Goal: Task Accomplishment & Management: Manage account settings

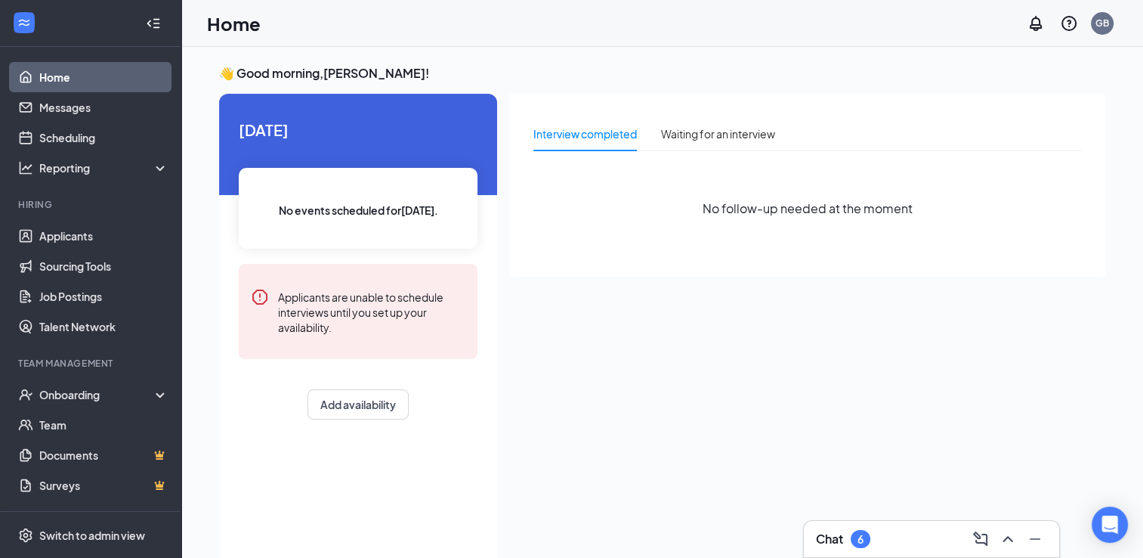
click at [869, 550] on div "Chat 6" at bounding box center [931, 539] width 231 height 24
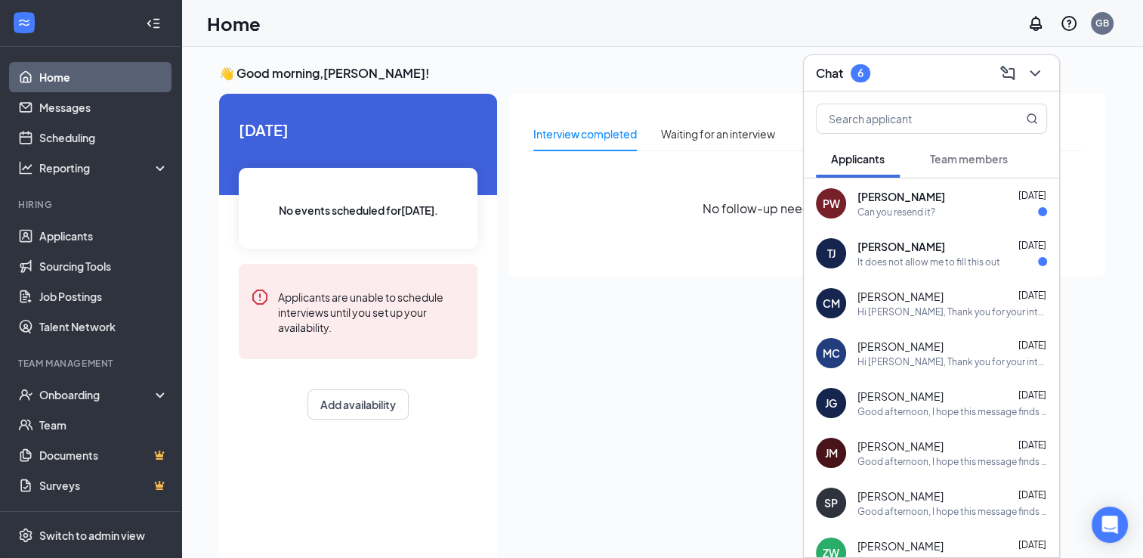
click at [928, 250] on span "[PERSON_NAME]" at bounding box center [902, 246] width 88 height 15
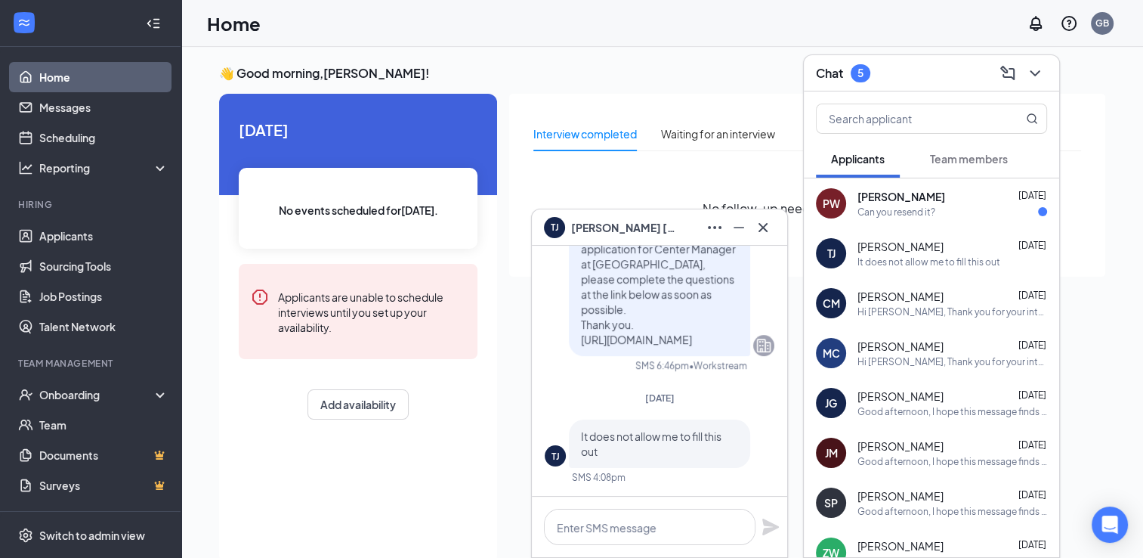
click at [931, 224] on div "PW [GEOGRAPHIC_DATA][PERSON_NAME] [DATE] Can you resend it?" at bounding box center [931, 203] width 255 height 50
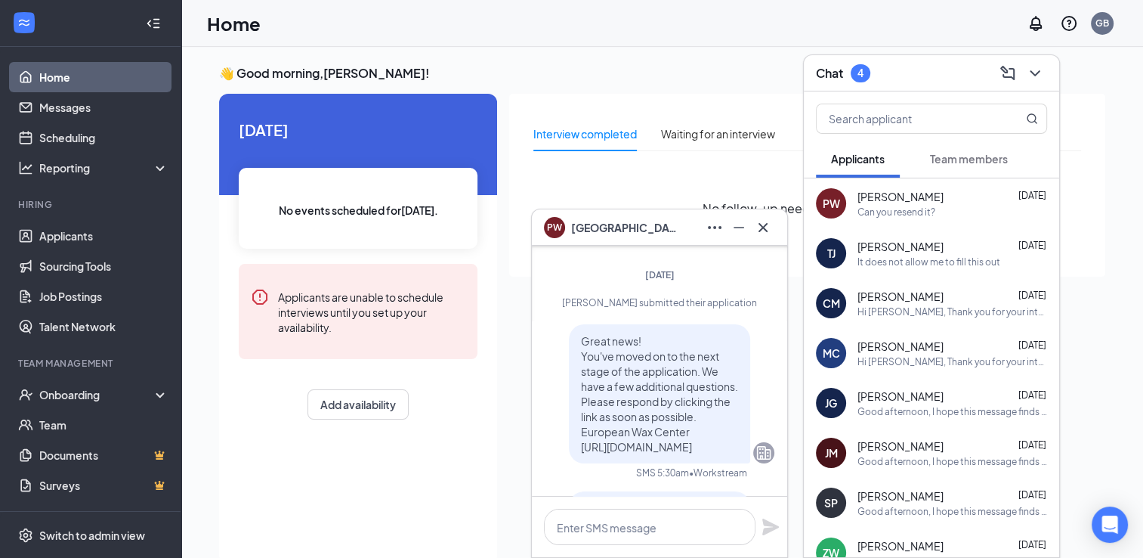
scroll to position [-302, 0]
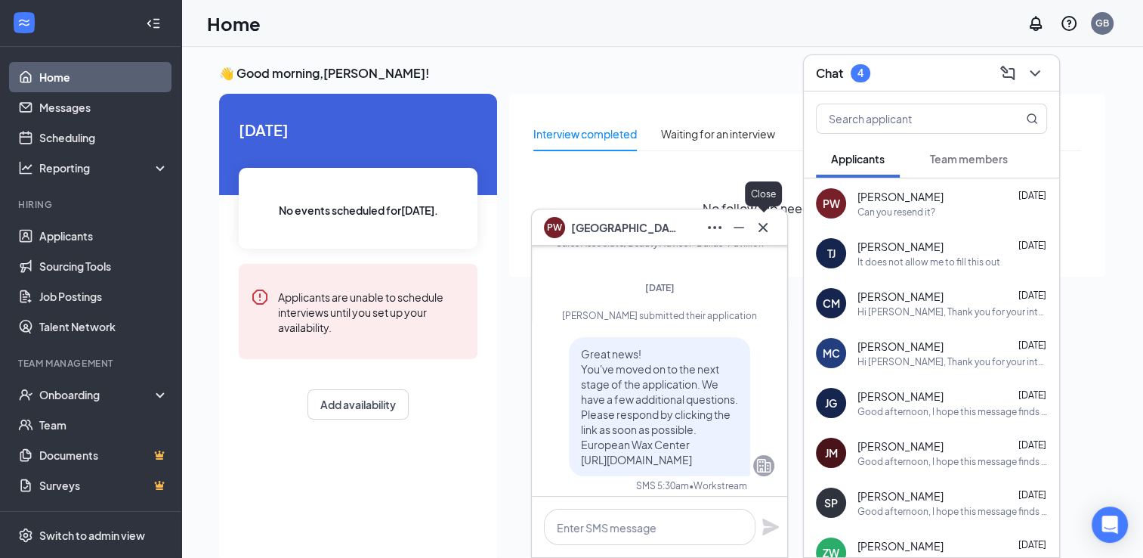
click at [771, 227] on icon "Cross" at bounding box center [763, 227] width 18 height 18
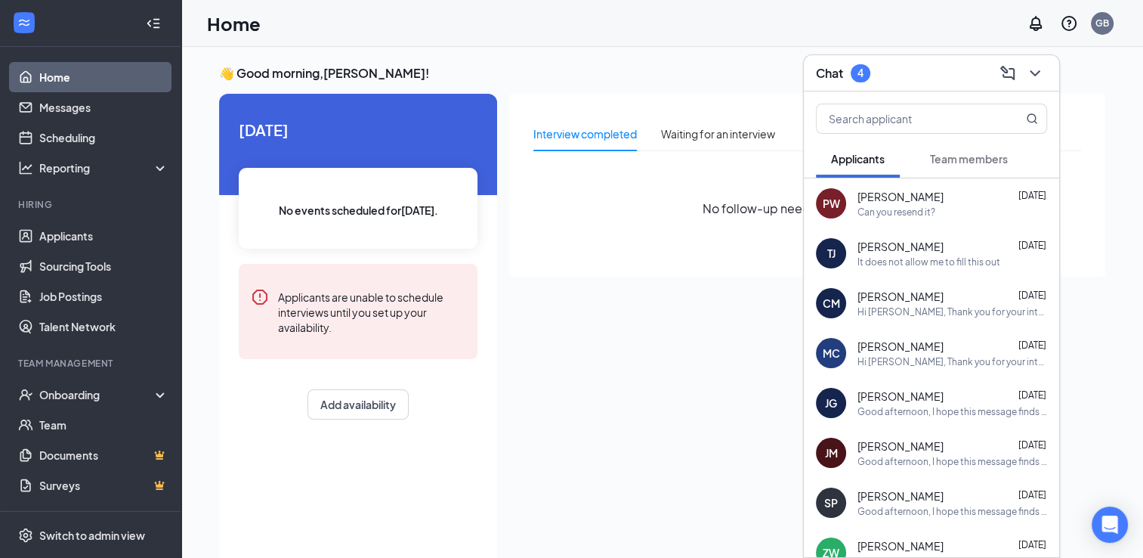
click at [898, 267] on div "It does not allow me to fill this out" at bounding box center [929, 261] width 143 height 13
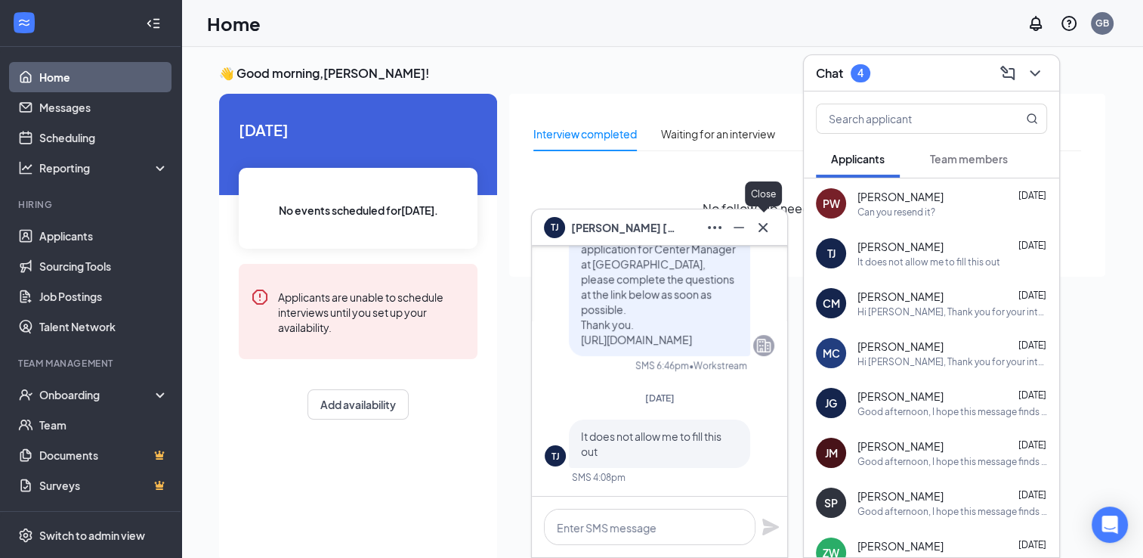
click at [763, 234] on icon "Cross" at bounding box center [763, 227] width 18 height 18
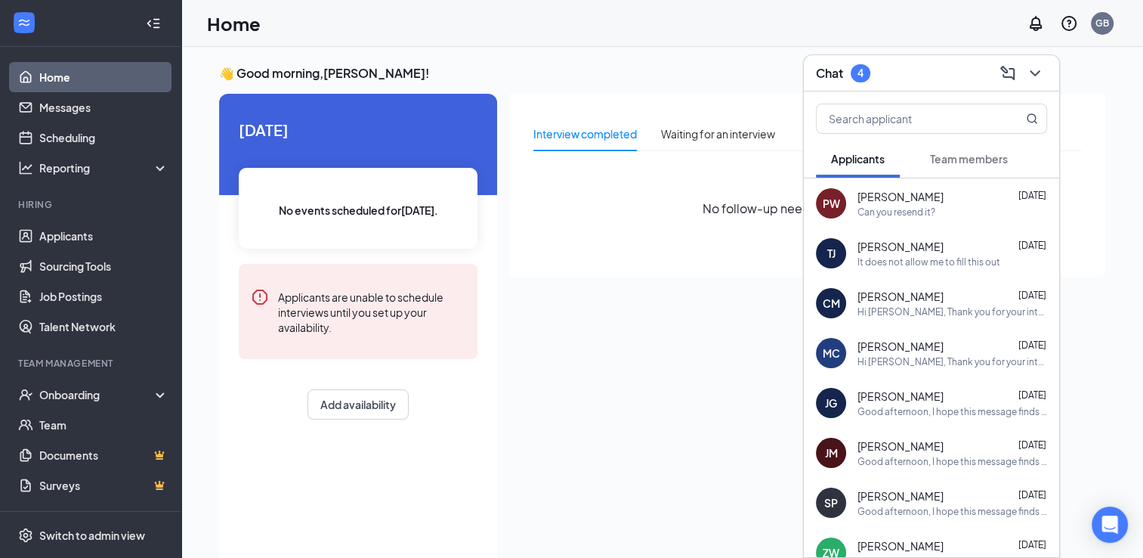
click at [921, 358] on div "Hi [PERSON_NAME], Thank you for your interest in the Guest Service Associate po…" at bounding box center [953, 361] width 190 height 13
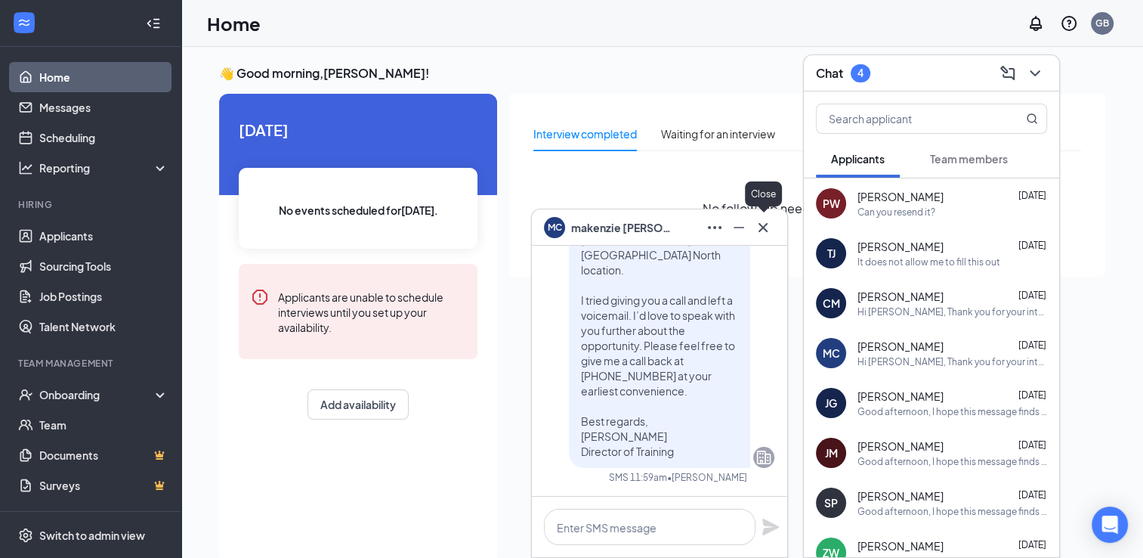
click at [759, 228] on icon "Cross" at bounding box center [763, 227] width 18 height 18
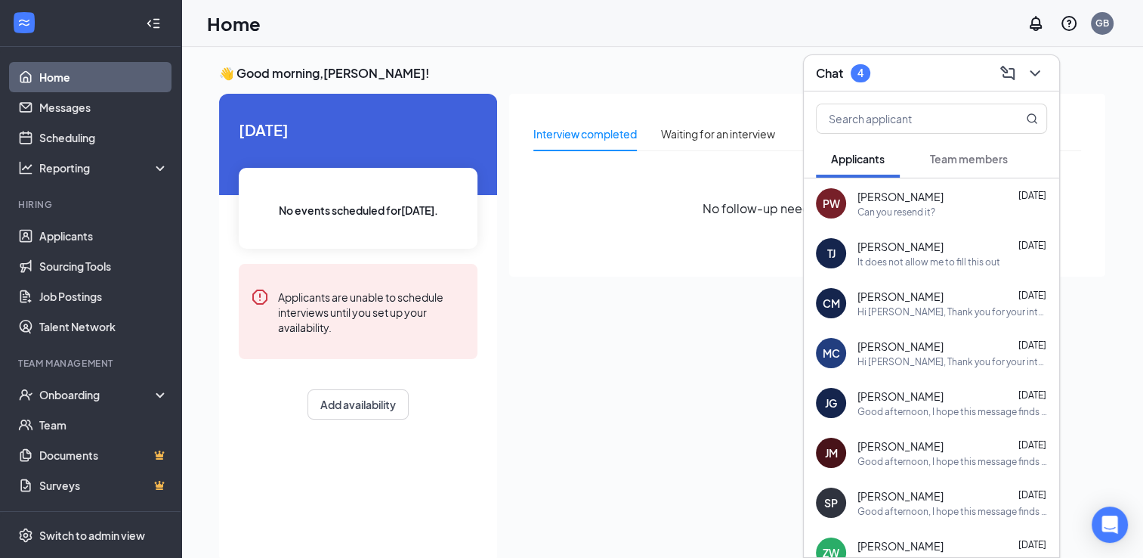
click at [904, 444] on span "[PERSON_NAME]" at bounding box center [901, 445] width 86 height 15
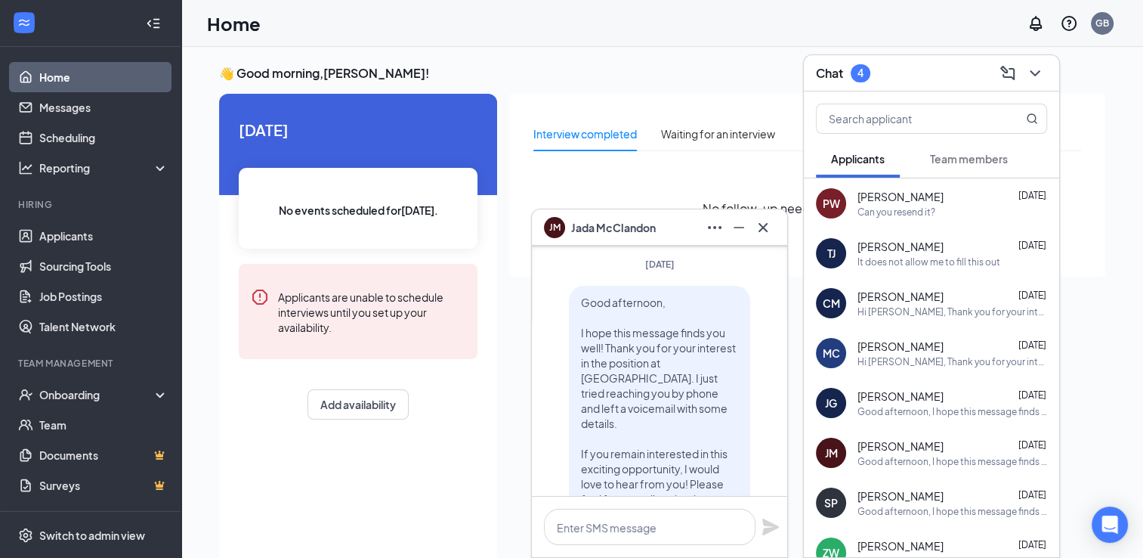
scroll to position [-181, 0]
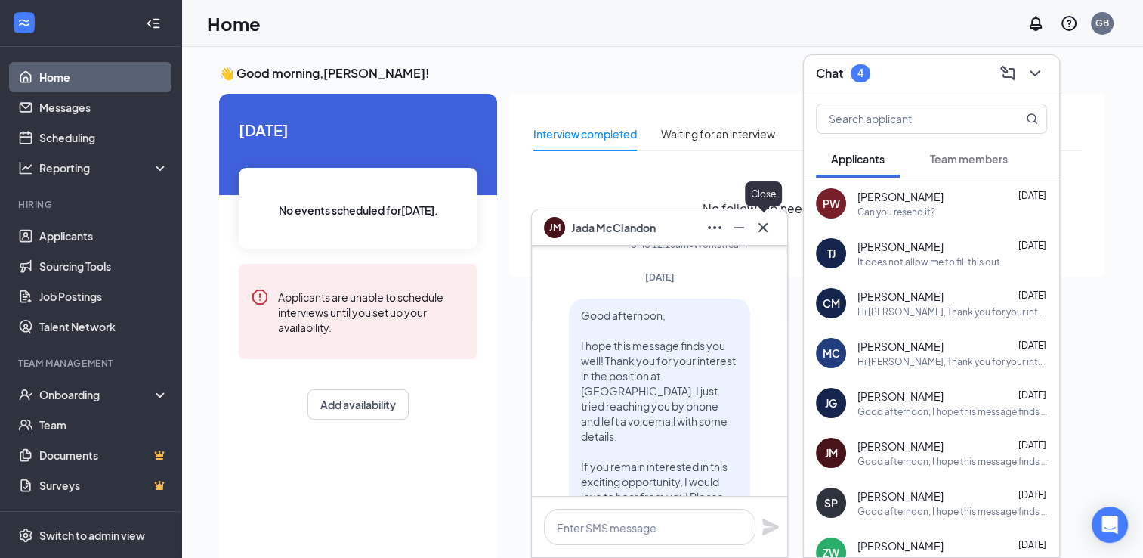
click at [766, 226] on icon "Cross" at bounding box center [763, 227] width 18 height 18
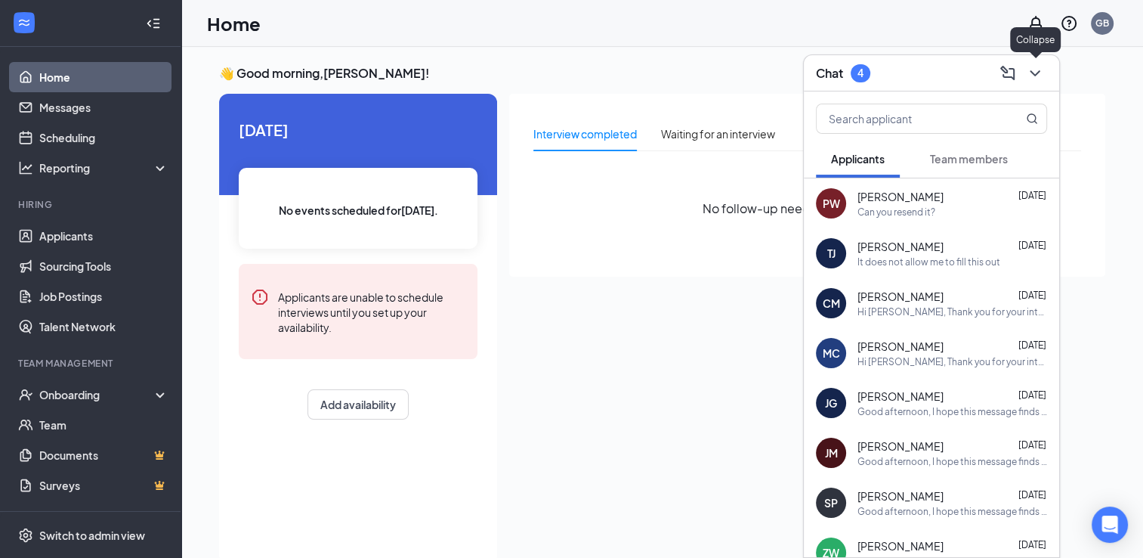
click at [1032, 71] on icon "ChevronDown" at bounding box center [1035, 73] width 18 height 18
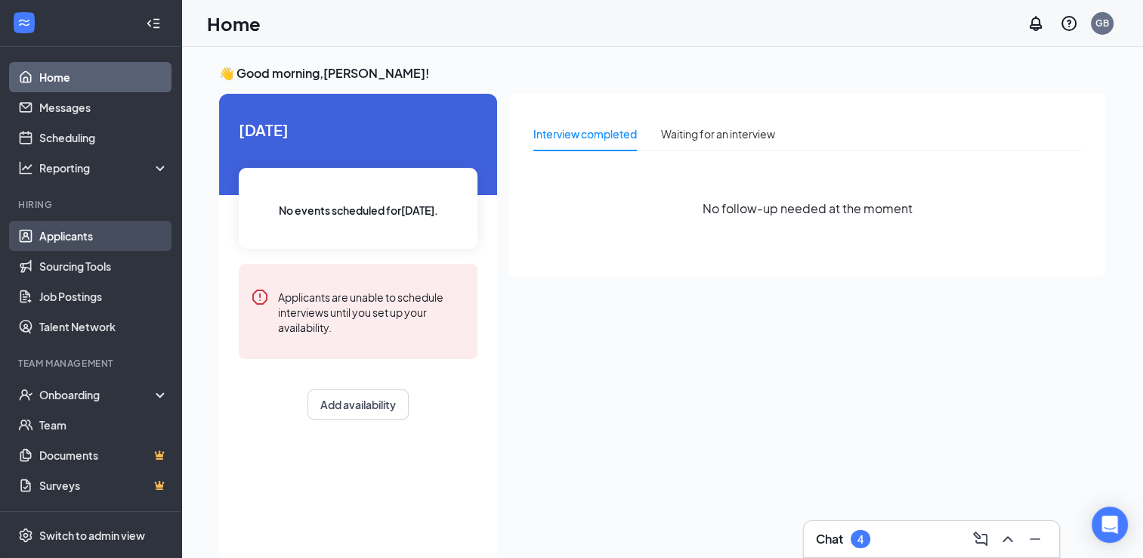
click at [80, 237] on link "Applicants" at bounding box center [103, 236] width 129 height 30
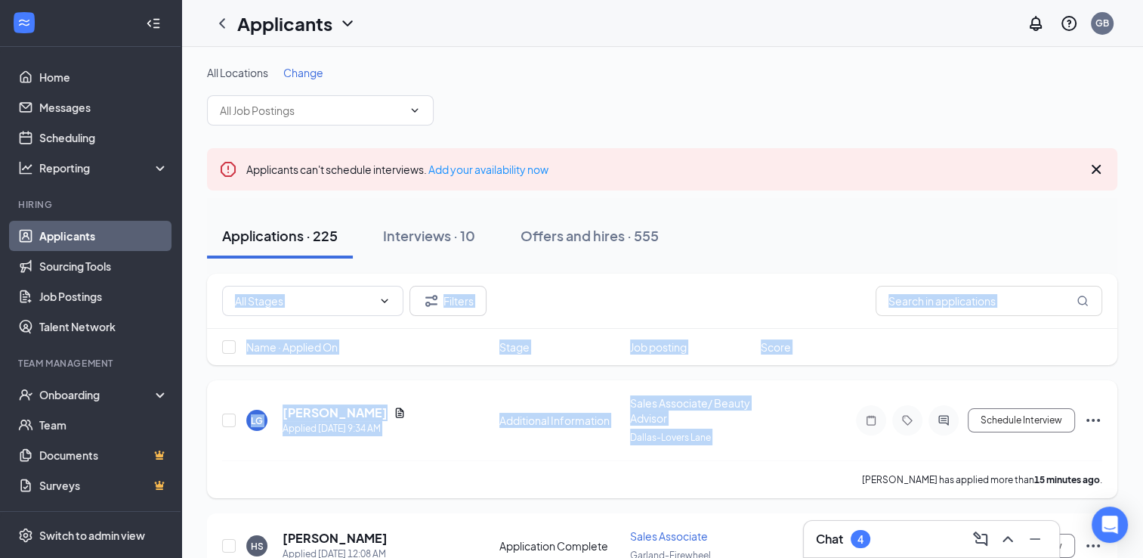
drag, startPoint x: 841, startPoint y: 272, endPoint x: 892, endPoint y: 424, distance: 160.1
click at [892, 424] on div at bounding box center [907, 420] width 103 height 30
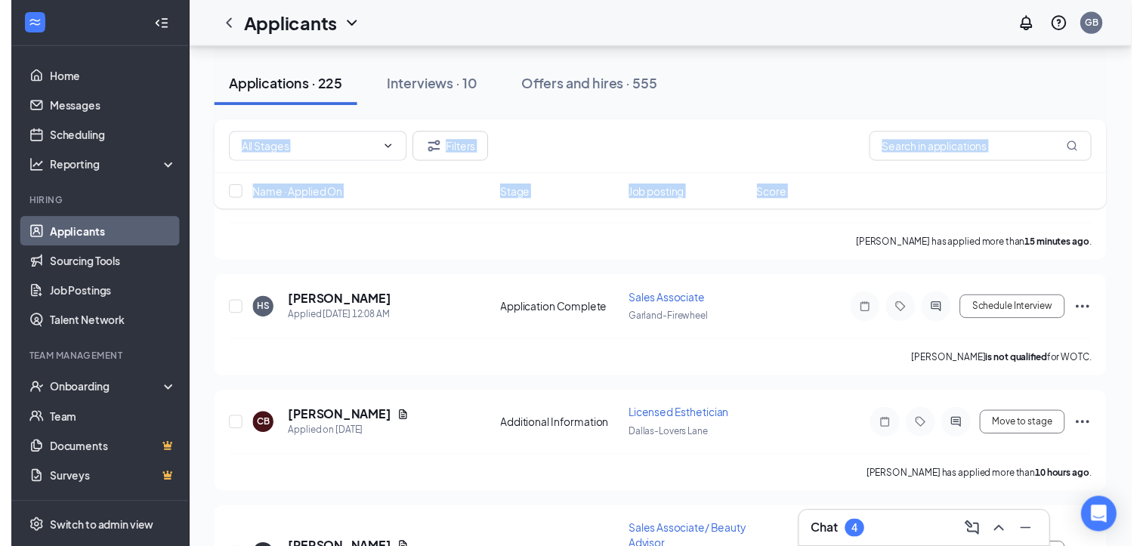
scroll to position [242, 0]
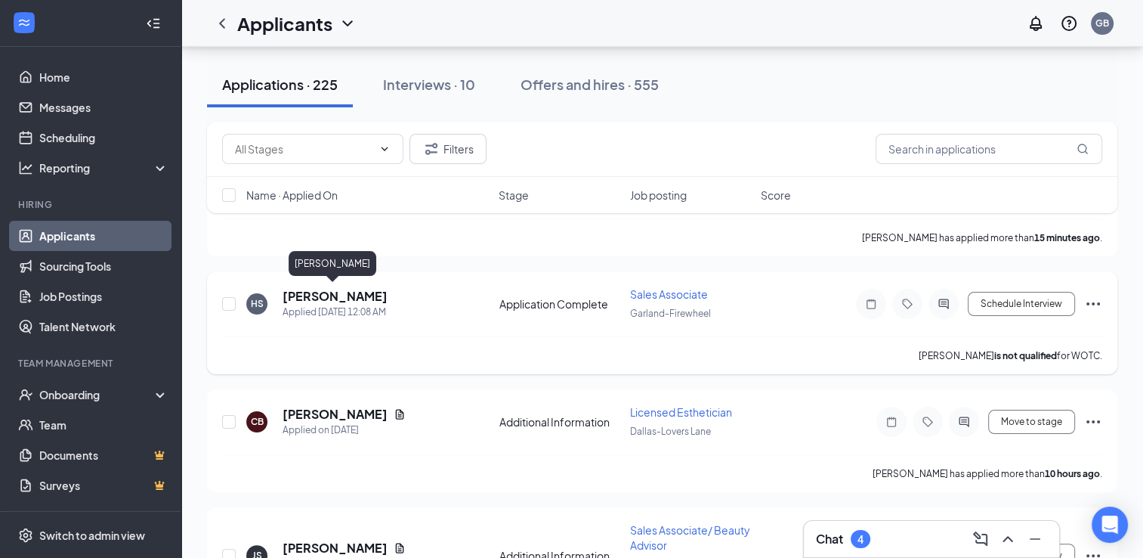
click at [339, 291] on h5 "[PERSON_NAME]" at bounding box center [335, 296] width 105 height 17
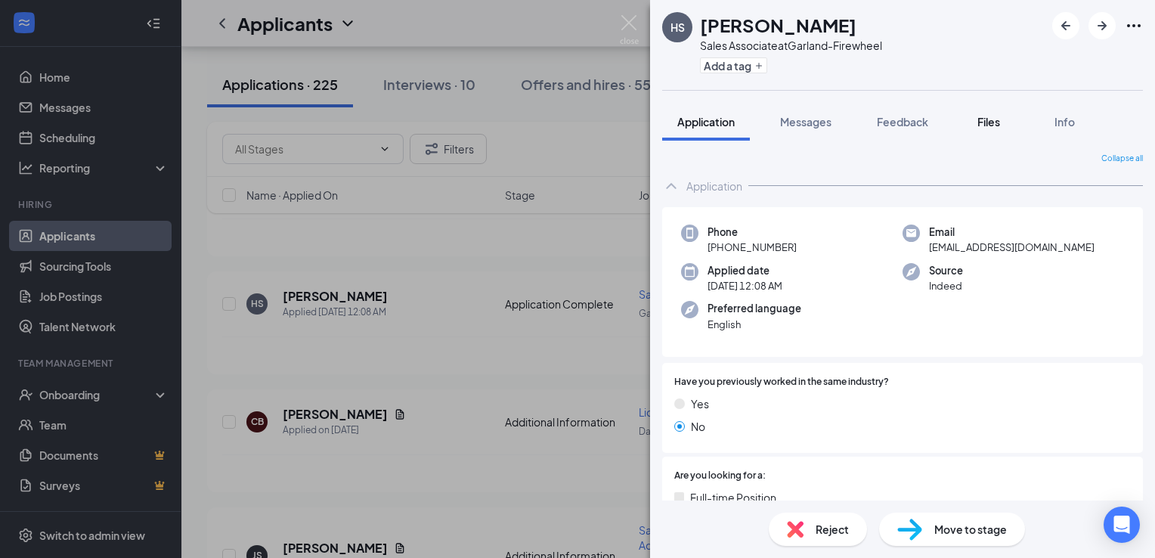
click at [988, 110] on button "Files" at bounding box center [988, 122] width 60 height 38
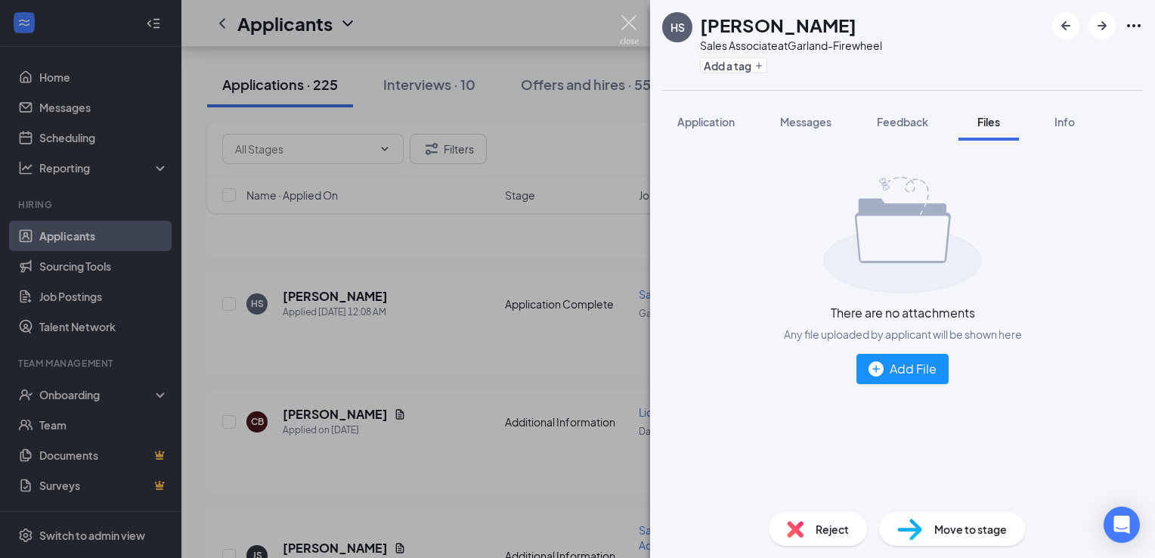
click at [625, 23] on img at bounding box center [629, 29] width 19 height 29
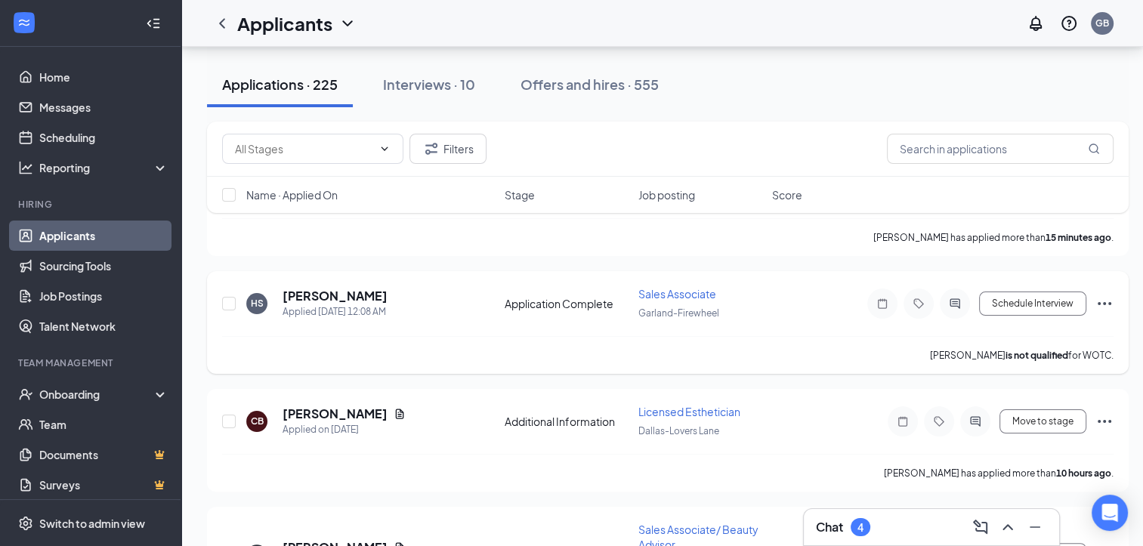
click at [1108, 295] on icon "Ellipses" at bounding box center [1105, 304] width 18 height 18
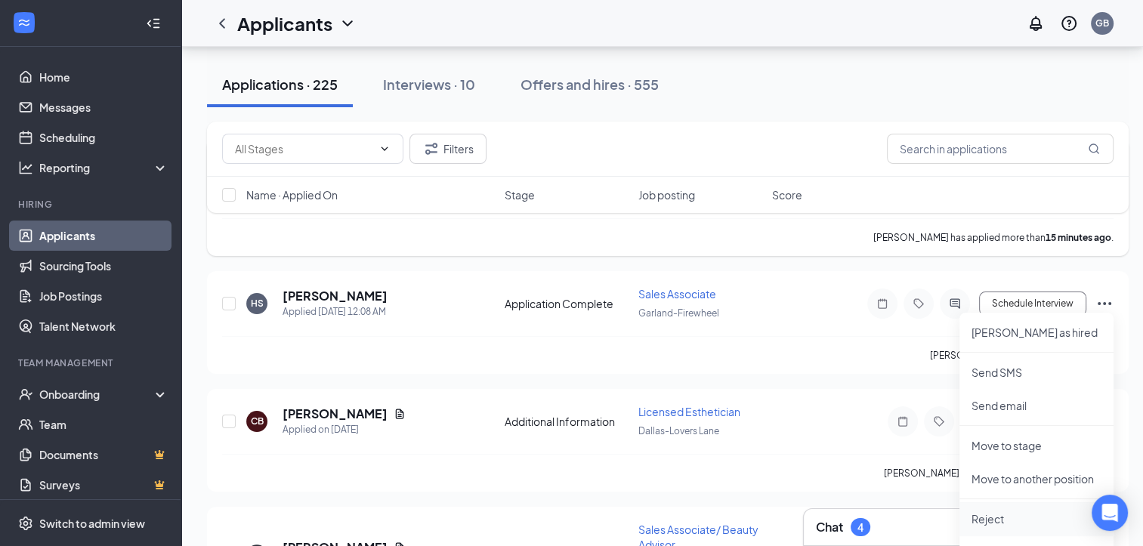
click at [991, 516] on p "Reject" at bounding box center [1037, 519] width 130 height 15
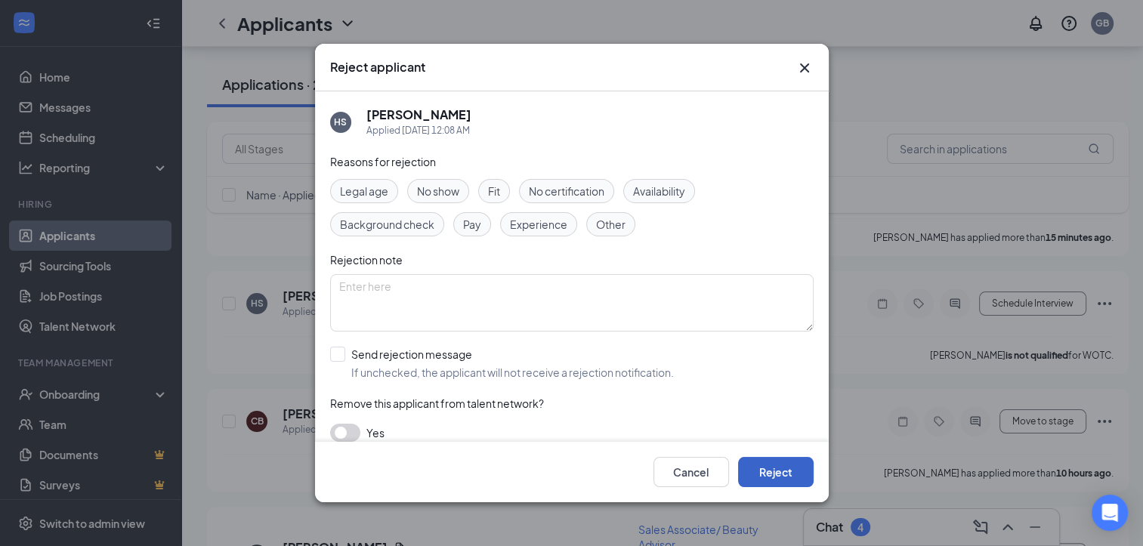
click at [746, 474] on button "Reject" at bounding box center [776, 472] width 76 height 30
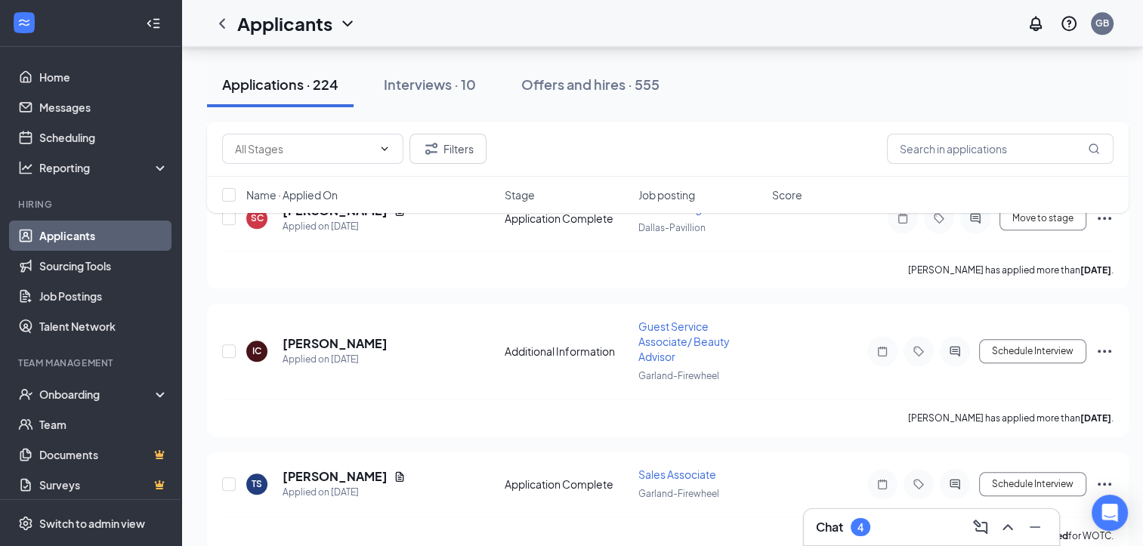
scroll to position [1602, 0]
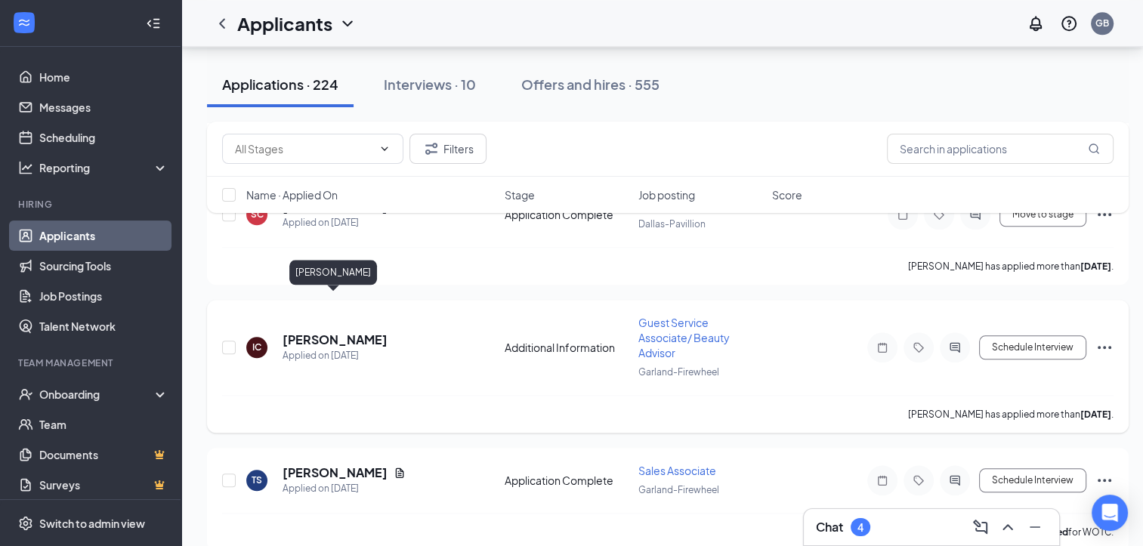
click at [342, 332] on h5 "[PERSON_NAME]" at bounding box center [335, 340] width 105 height 17
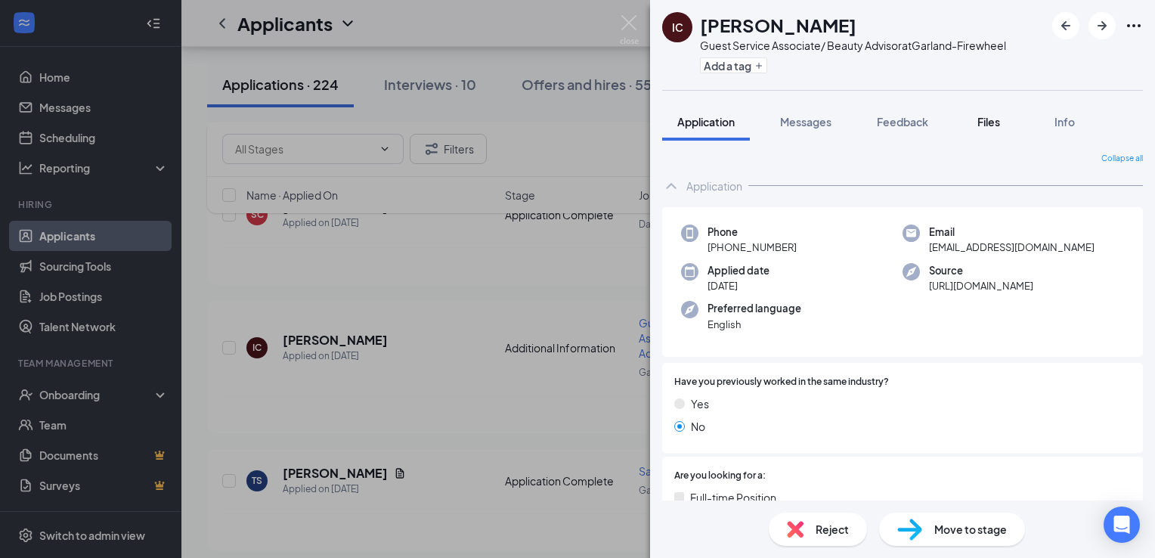
click at [995, 131] on button "Files" at bounding box center [988, 122] width 60 height 38
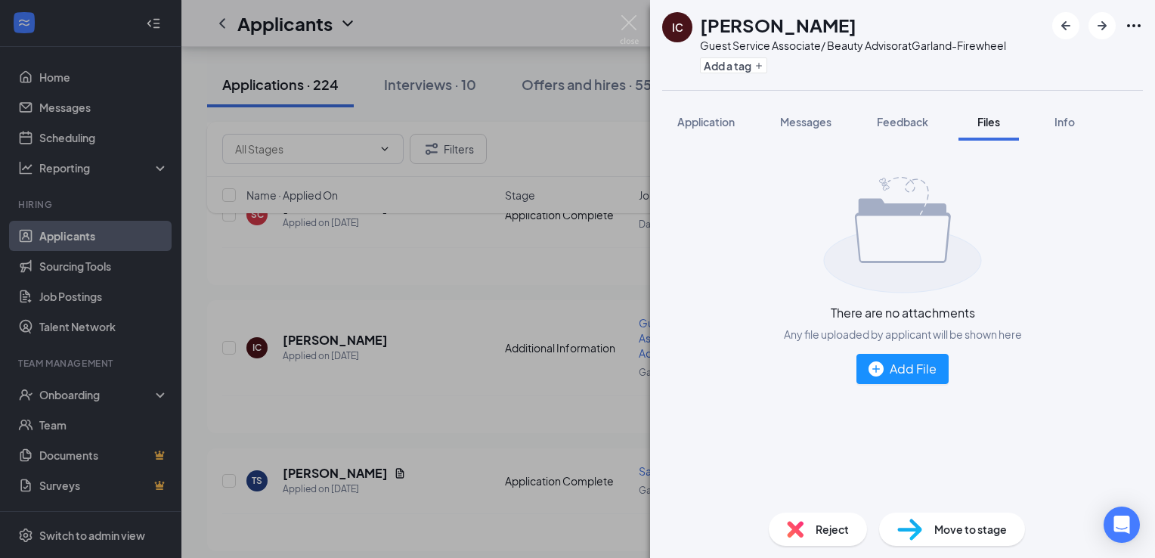
click at [619, 20] on div "IC [PERSON_NAME] Guest Service Associate/ Beauty Advisor at Garland-Firewheel A…" at bounding box center [577, 279] width 1155 height 558
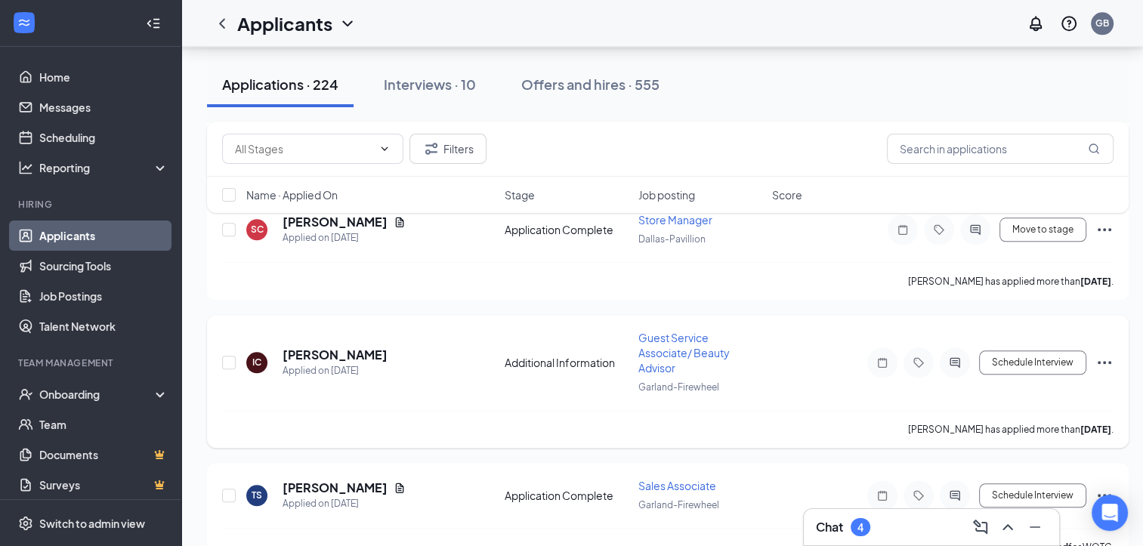
scroll to position [1617, 0]
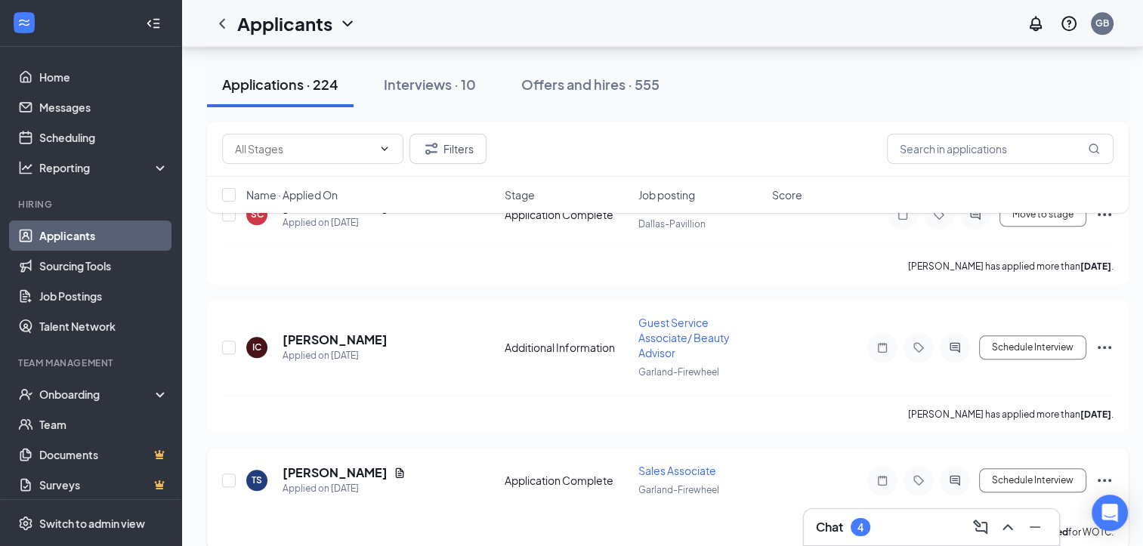
drag, startPoint x: 361, startPoint y: 435, endPoint x: 336, endPoint y: 429, distance: 26.4
click at [336, 465] on h5 "[PERSON_NAME]" at bounding box center [335, 473] width 105 height 17
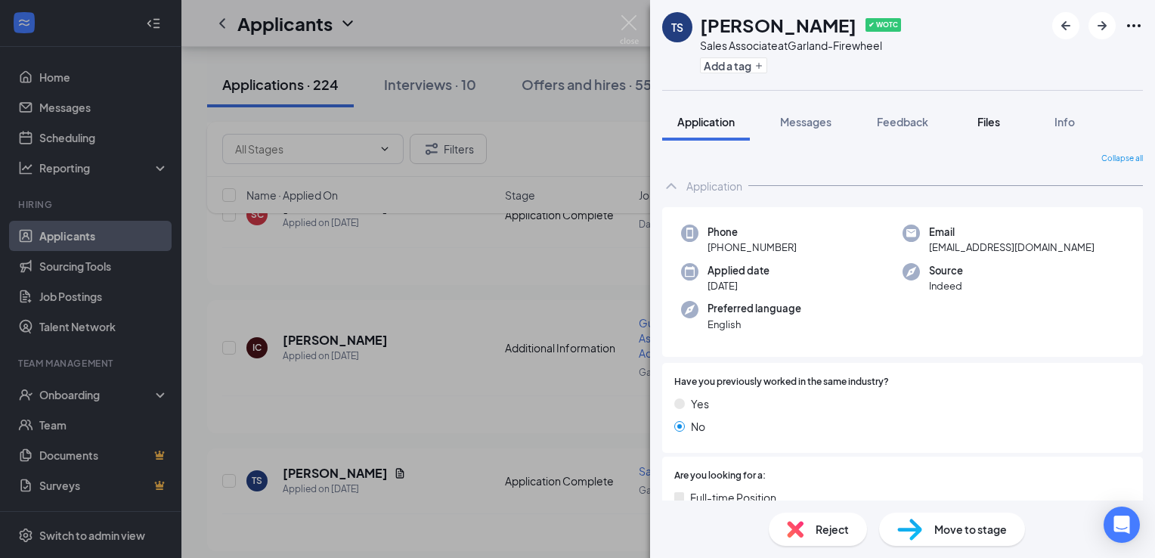
click at [989, 122] on span "Files" at bounding box center [988, 122] width 23 height 14
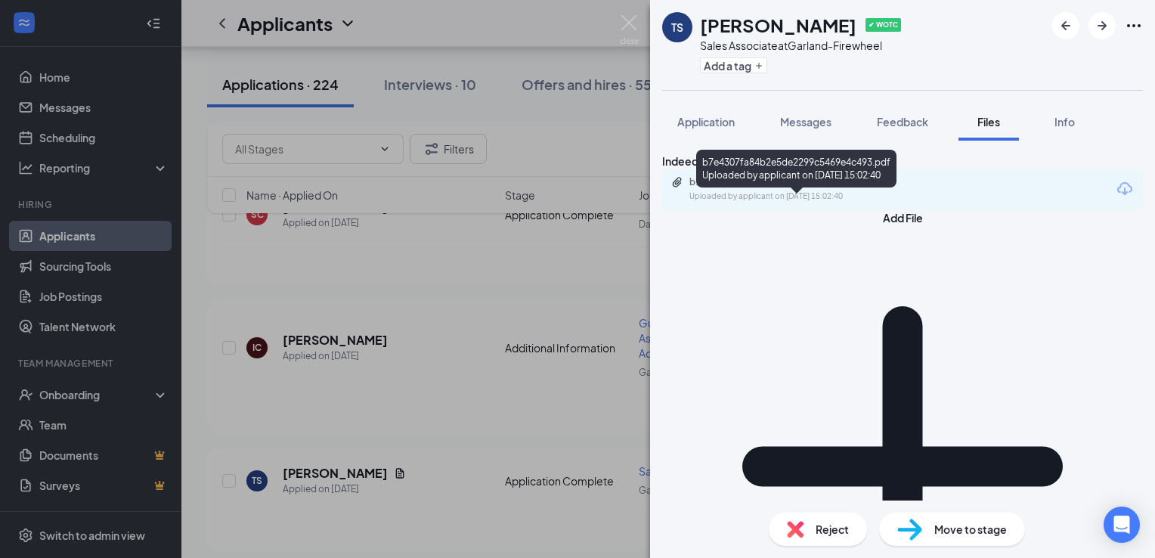
click at [895, 203] on div "Uploaded by applicant on [DATE] 15:02:40" at bounding box center [802, 196] width 227 height 12
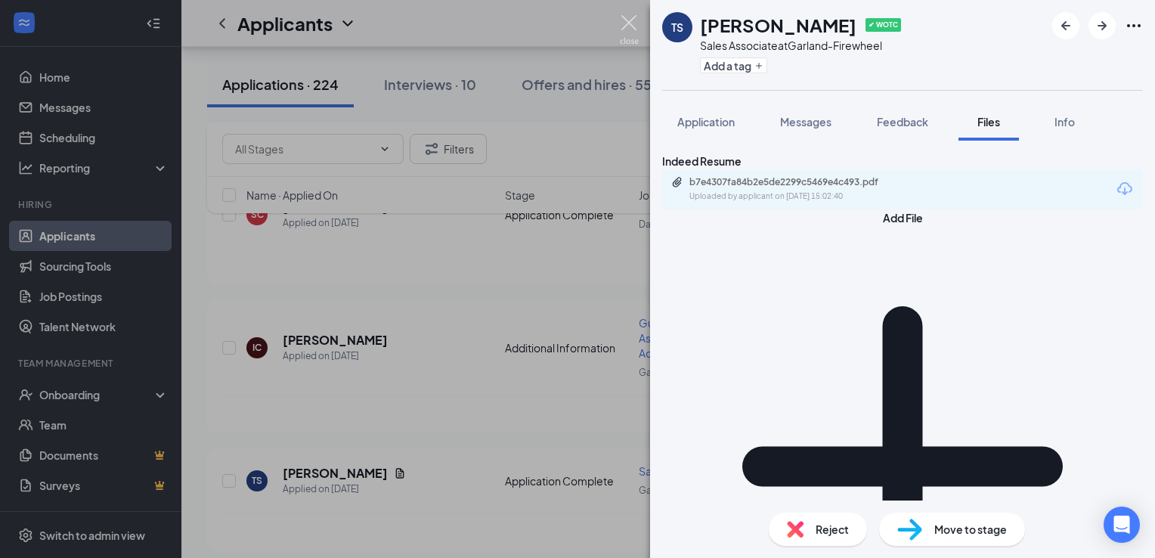
click at [626, 22] on img at bounding box center [629, 29] width 19 height 29
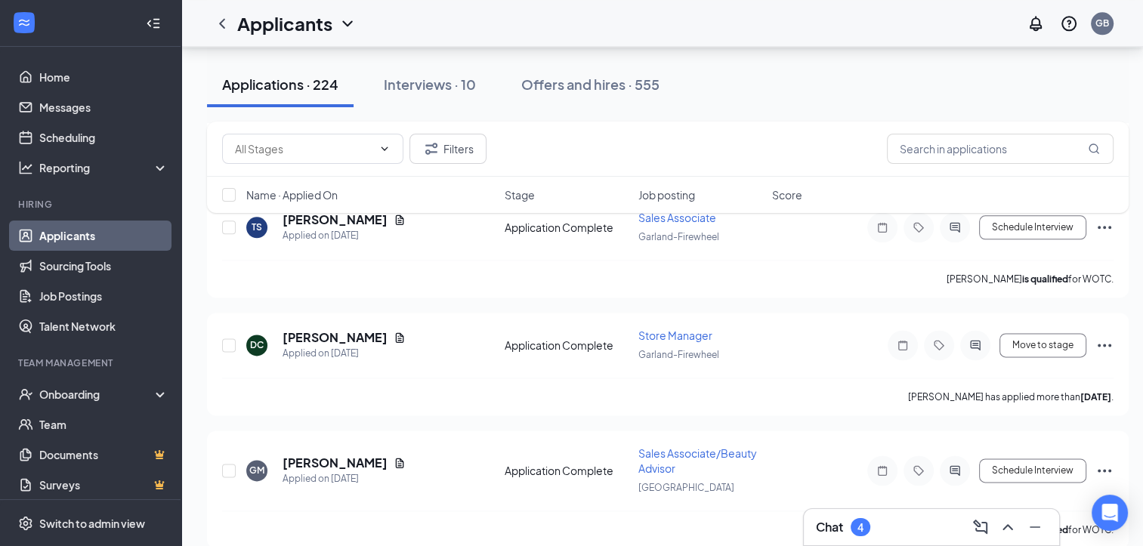
scroll to position [1889, 0]
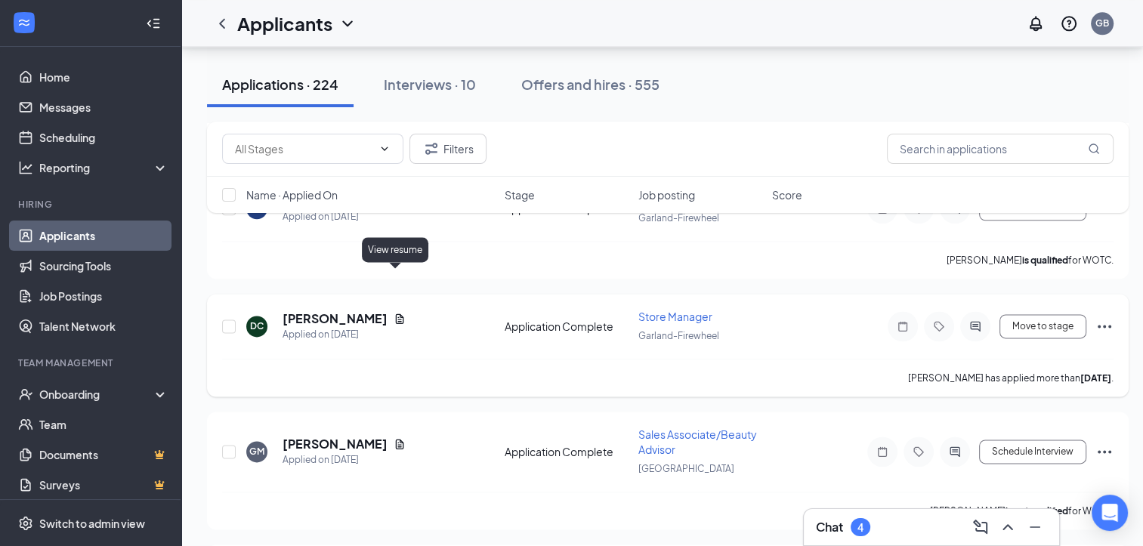
click at [394, 313] on icon "Document" at bounding box center [400, 319] width 12 height 12
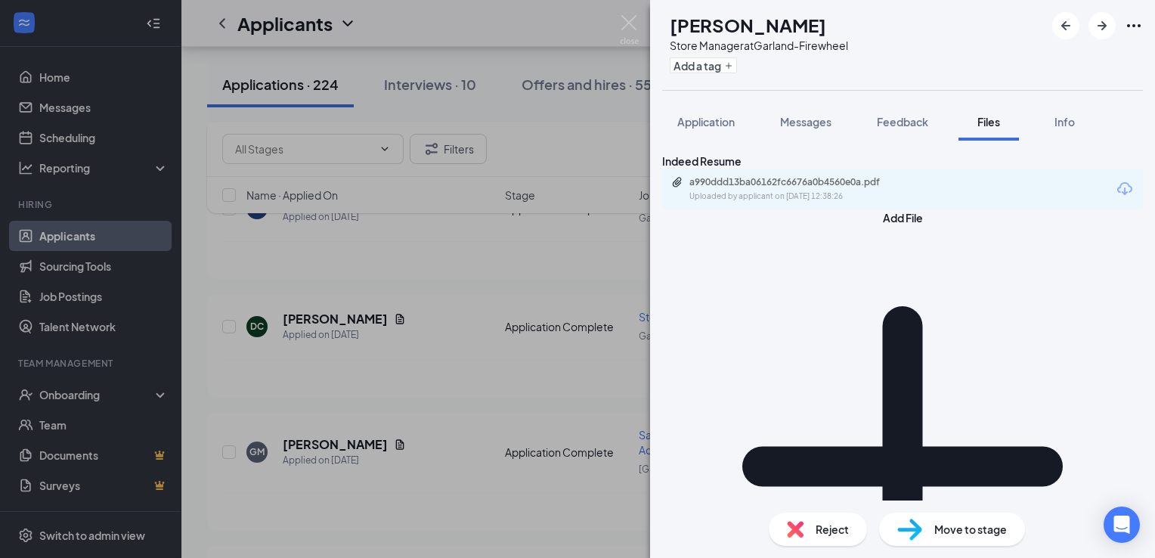
click at [770, 209] on div "a990ddd13ba06162fc6676a0b4560e0a.pdf Uploaded by applicant on [DATE] 12:38:26" at bounding box center [902, 189] width 481 height 40
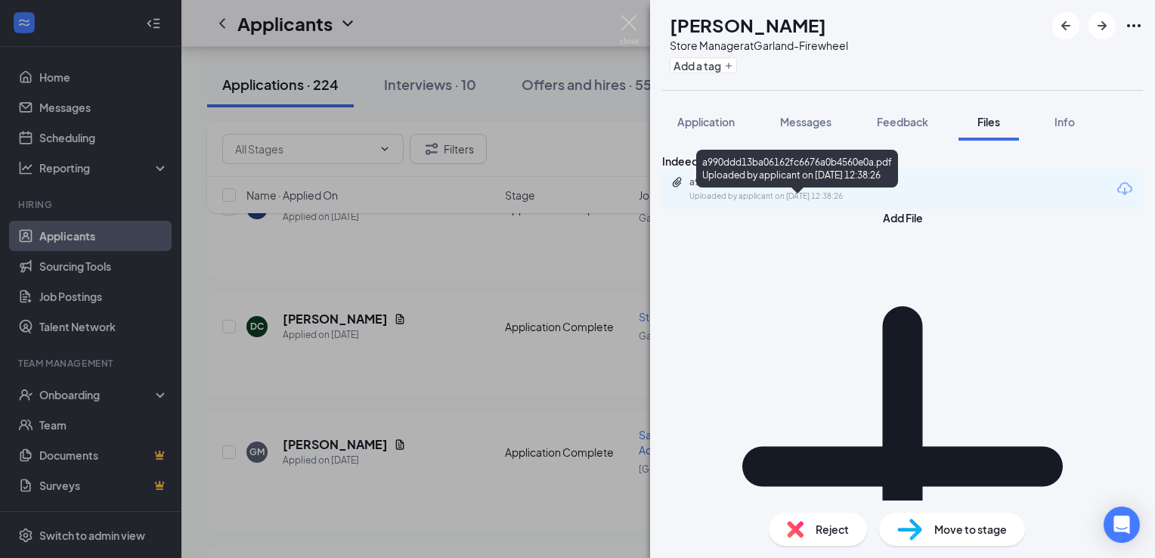
click at [797, 188] on div "a990ddd13ba06162fc6676a0b4560e0a.pdf" at bounding box center [795, 182] width 212 height 12
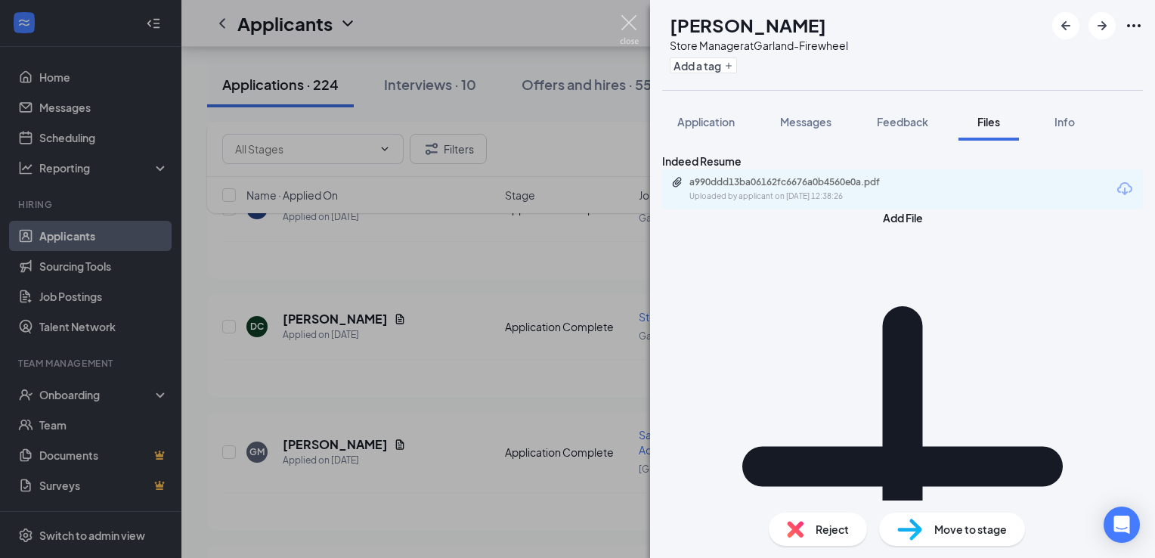
click at [628, 27] on img at bounding box center [629, 29] width 19 height 29
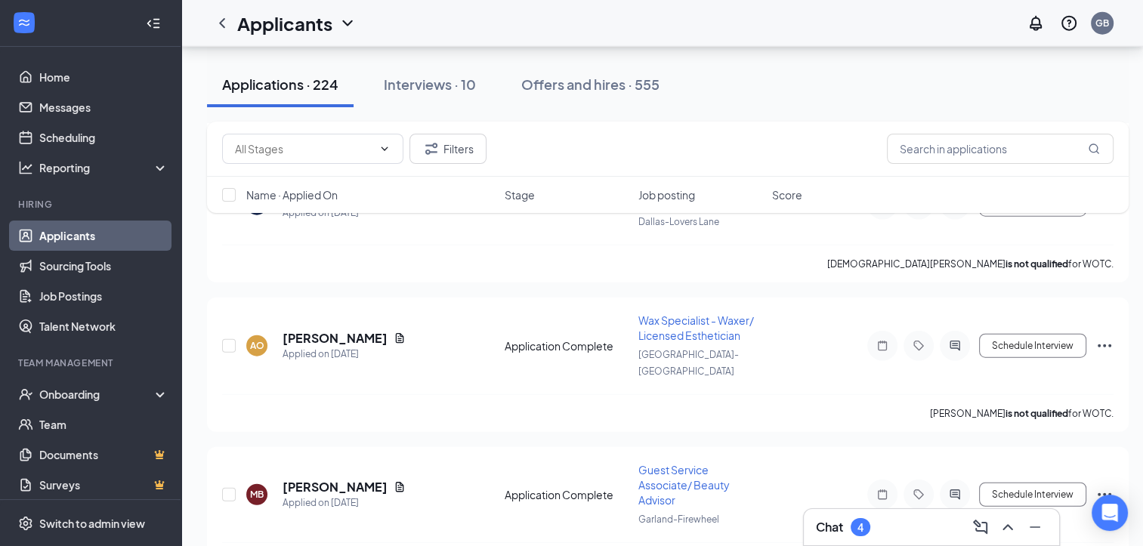
scroll to position [3673, 0]
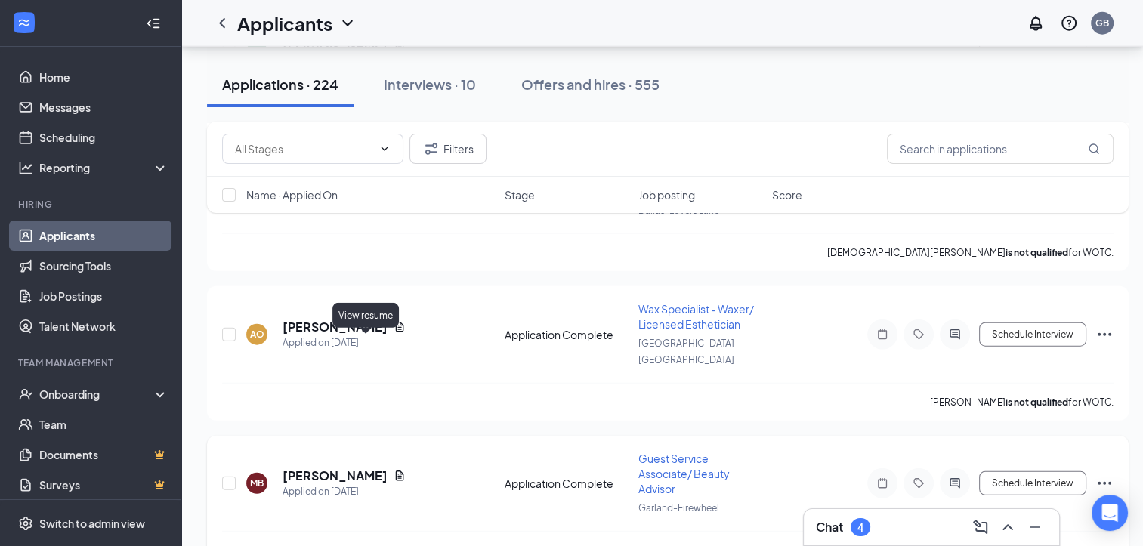
click at [394, 470] on icon "Document" at bounding box center [400, 476] width 12 height 12
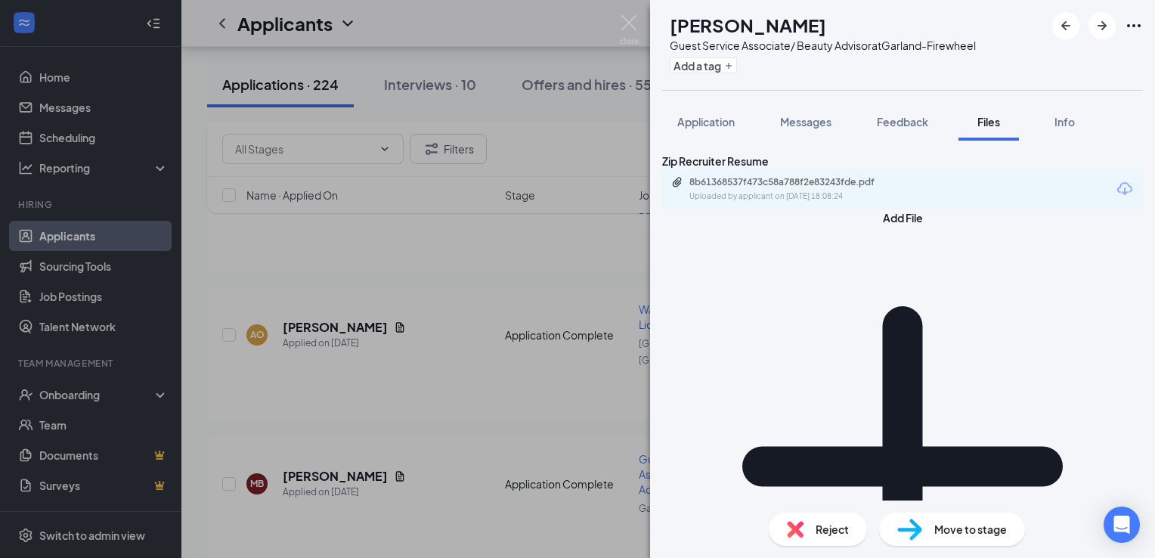
click at [836, 209] on div "8b61368537f473c58a788f2e83243fde.pdf Uploaded by applicant on [DATE] 18:08:24" at bounding box center [902, 189] width 481 height 40
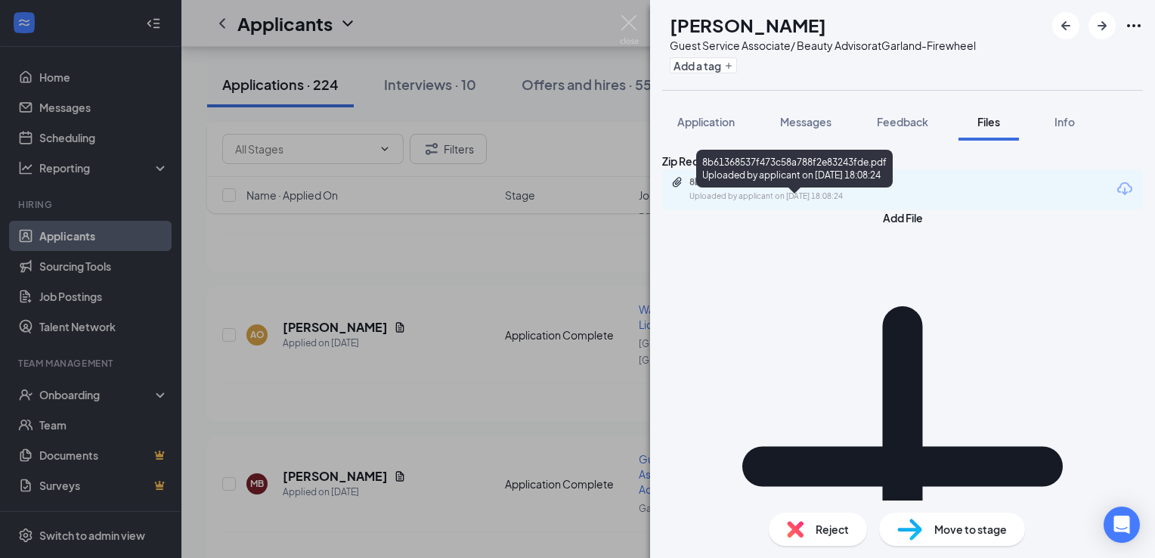
click at [841, 203] on div "Uploaded by applicant on [DATE] 18:08:24" at bounding box center [802, 196] width 227 height 12
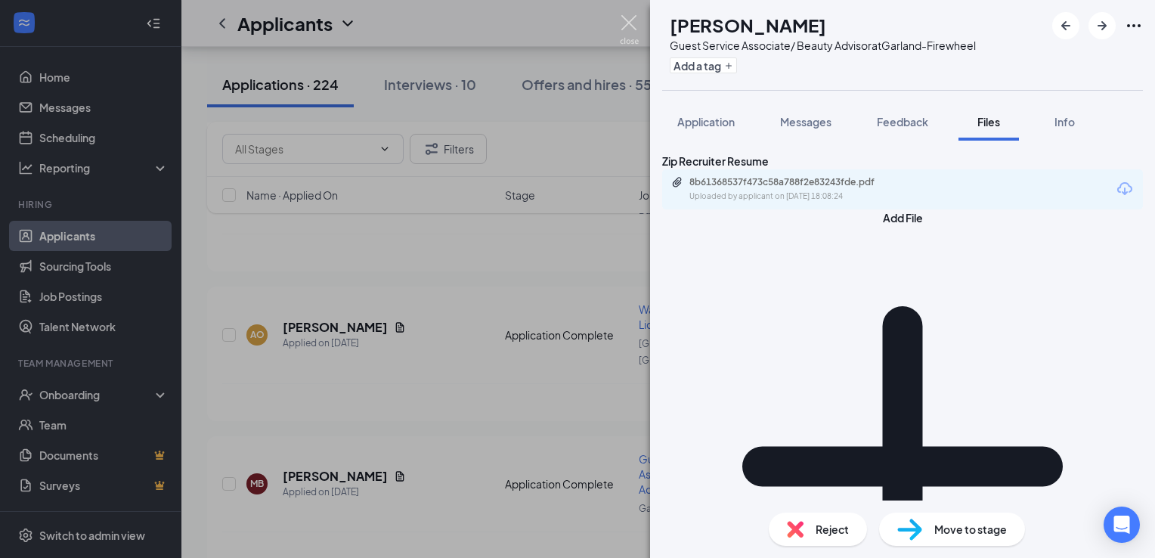
click at [627, 20] on img at bounding box center [629, 29] width 19 height 29
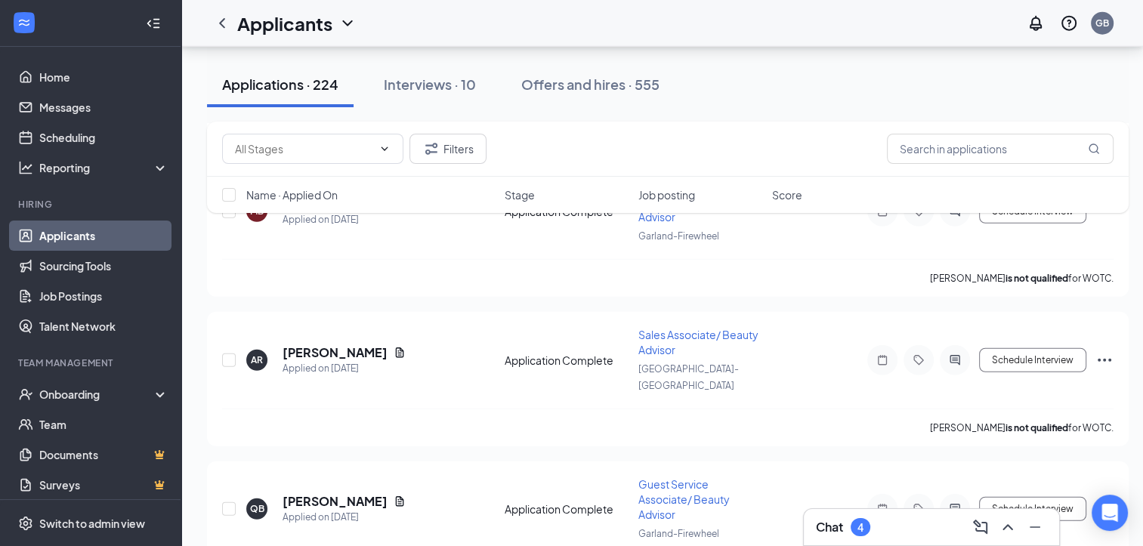
scroll to position [3975, 0]
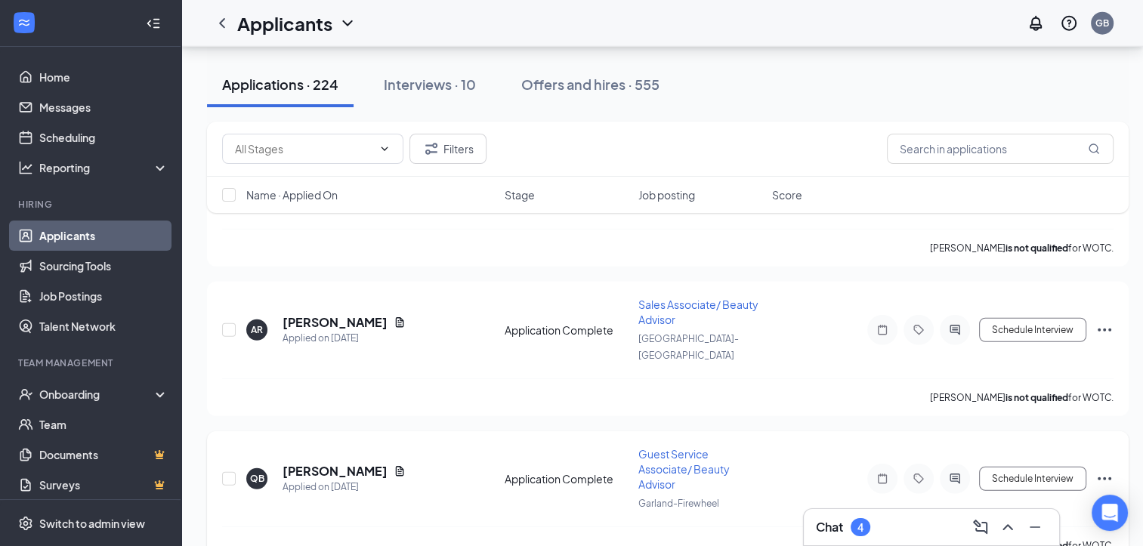
drag, startPoint x: 378, startPoint y: 310, endPoint x: 372, endPoint y: 320, distance: 11.5
click at [372, 447] on div "QB [PERSON_NAME] Applied on [DATE] Application Complete Guest Service Associate…" at bounding box center [668, 487] width 892 height 80
click at [394, 466] on icon "Document" at bounding box center [400, 472] width 12 height 12
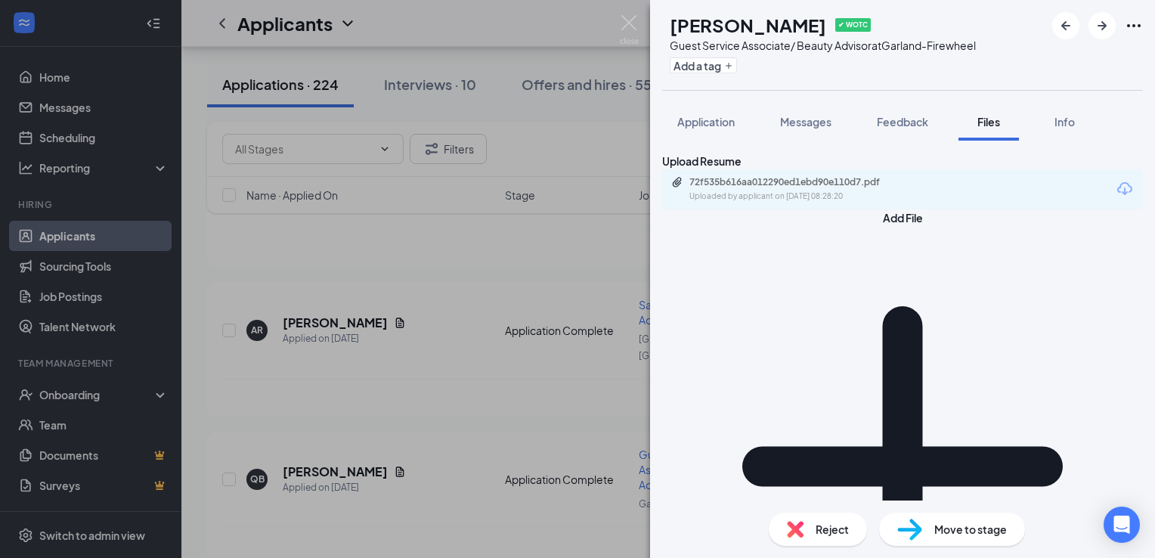
click at [797, 209] on div "72f535b616aa012290ed1ebd90e110d7.pdf Uploaded by applicant on [DATE] 08:28:20" at bounding box center [902, 189] width 481 height 40
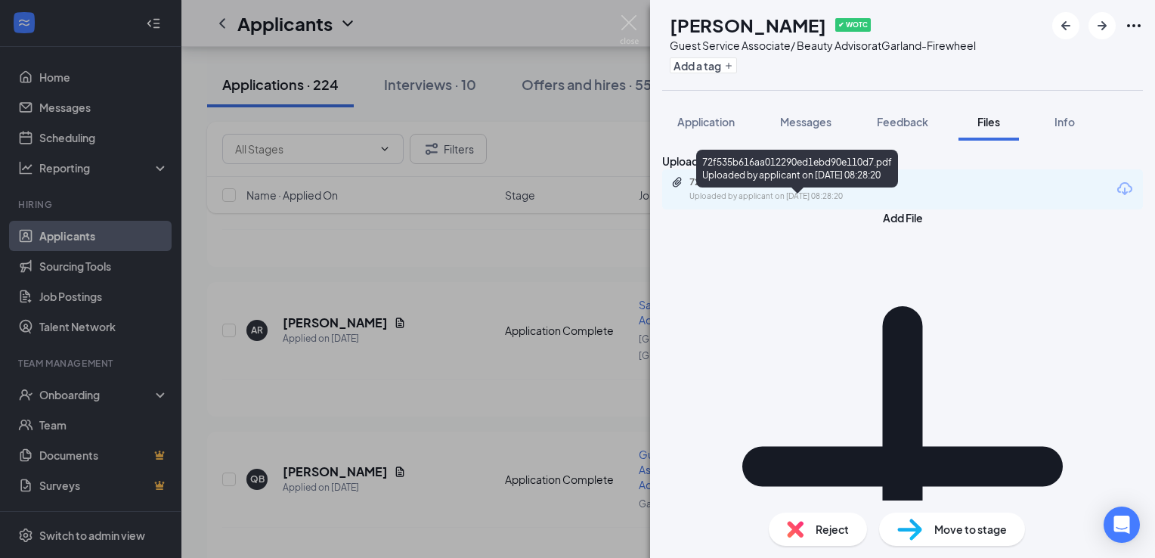
click at [819, 188] on div "72f535b616aa012290ed1ebd90e110d7.pdf" at bounding box center [795, 182] width 212 height 12
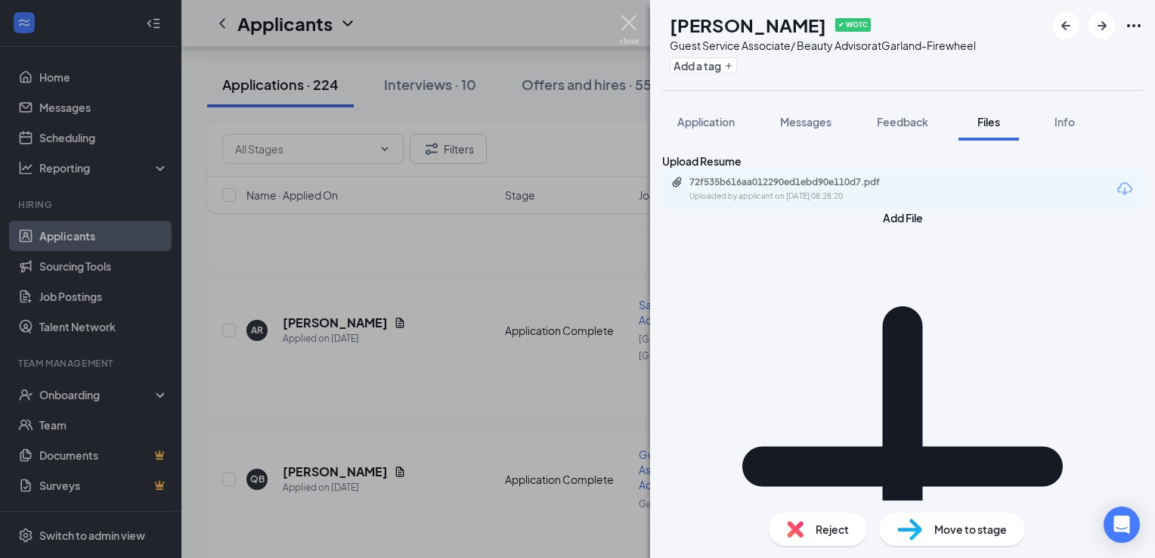
click at [623, 29] on img at bounding box center [629, 29] width 19 height 29
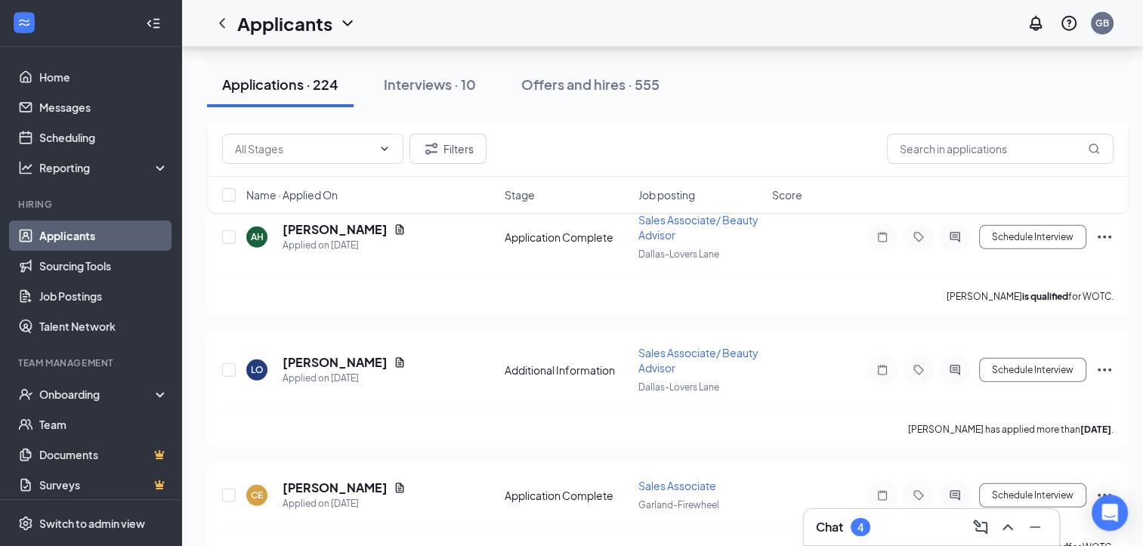
scroll to position [4368, 0]
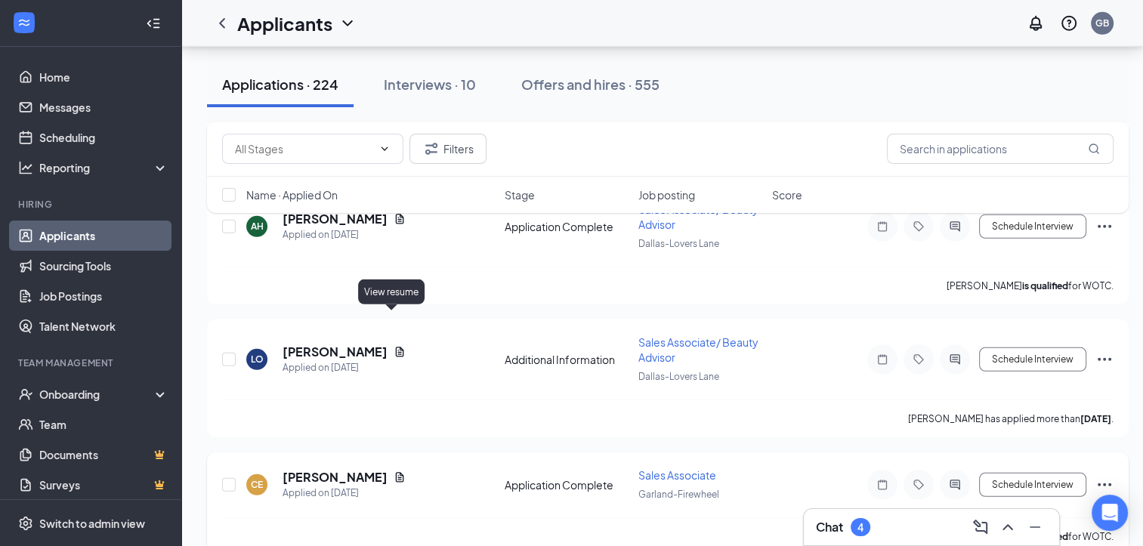
click at [394, 472] on icon "Document" at bounding box center [400, 478] width 12 height 12
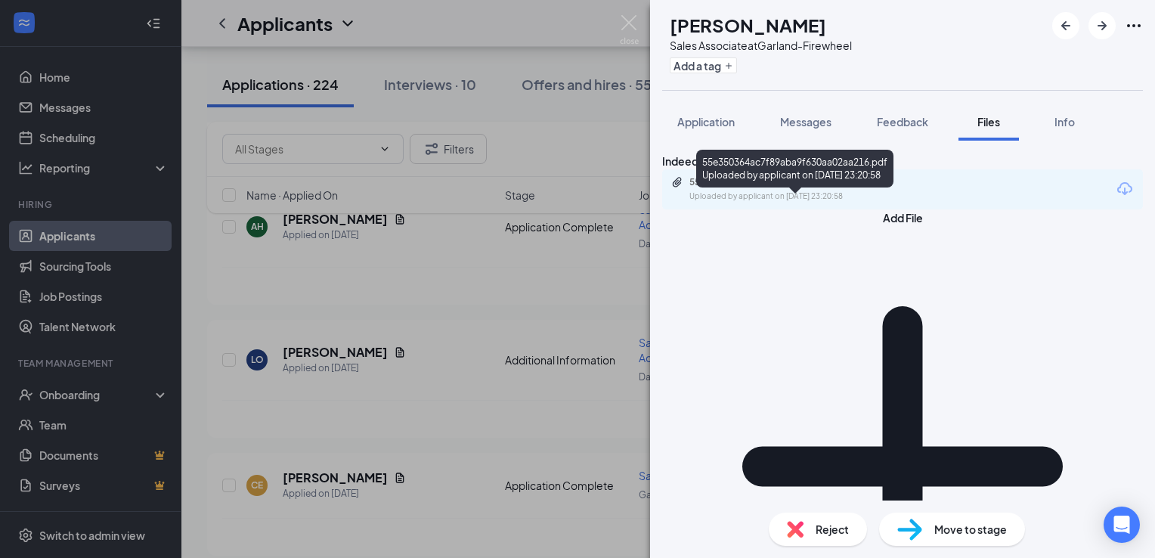
click at [711, 203] on div "Uploaded by applicant on [DATE] 23:20:58" at bounding box center [802, 196] width 227 height 12
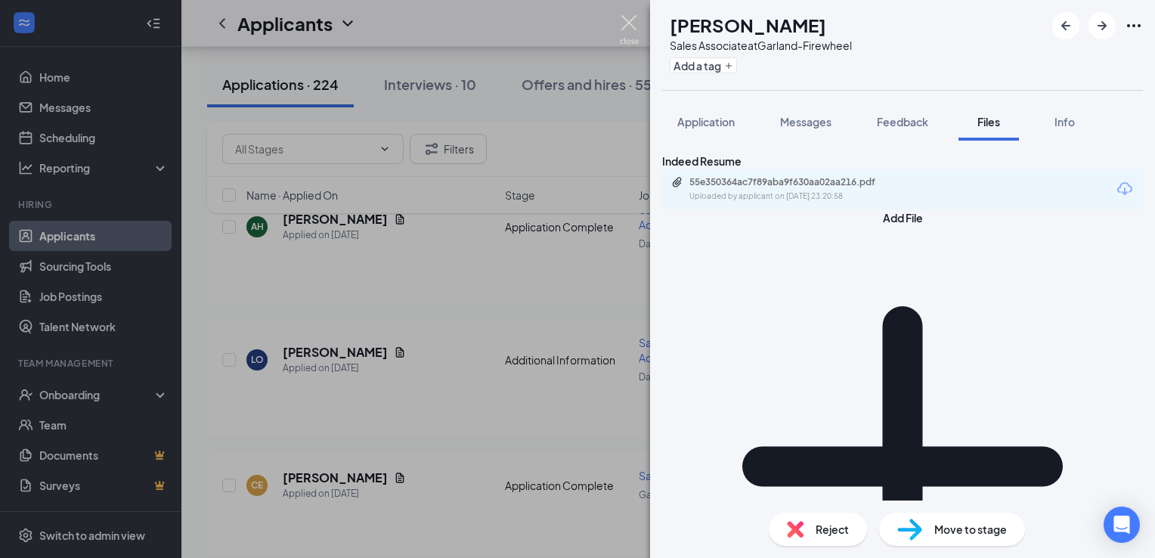
click at [628, 20] on img at bounding box center [629, 29] width 19 height 29
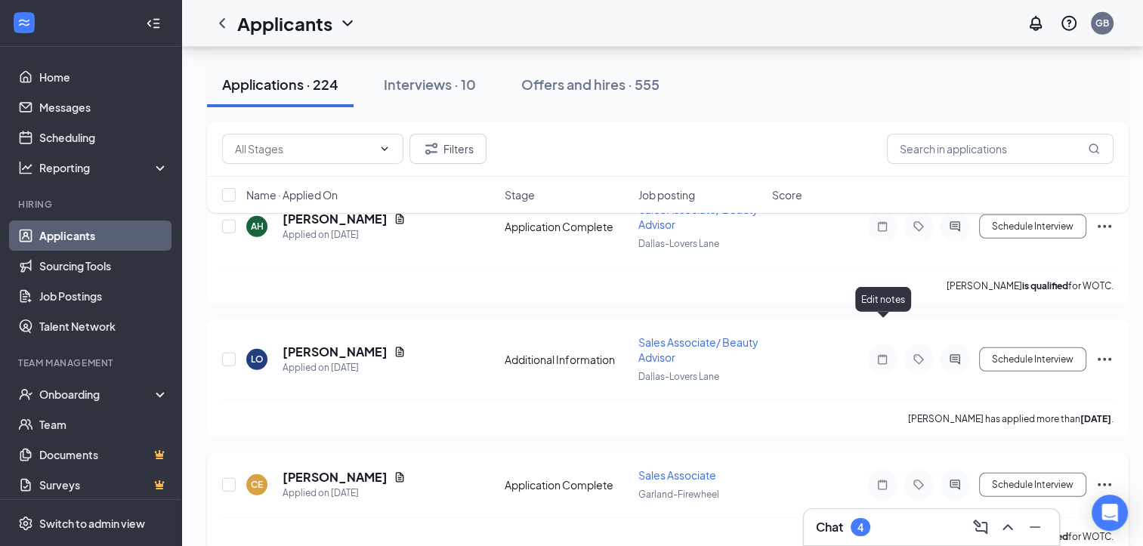
click at [885, 479] on icon "Note" at bounding box center [883, 485] width 18 height 12
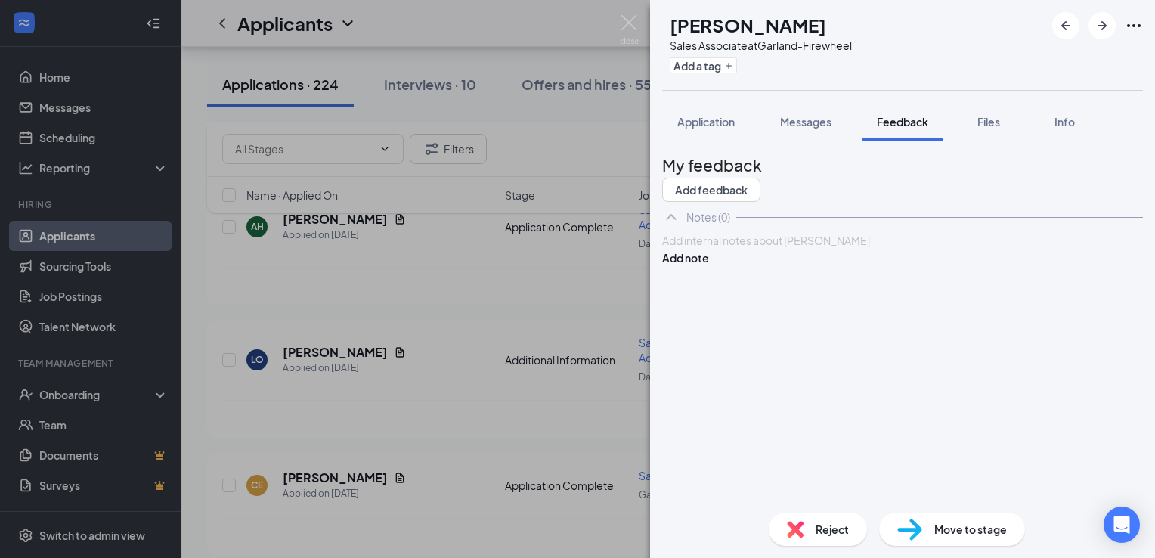
click at [831, 266] on div "Add internal notes about [PERSON_NAME] Add note" at bounding box center [902, 249] width 481 height 34
click at [807, 249] on div at bounding box center [902, 241] width 479 height 16
click at [709, 266] on button "Add note" at bounding box center [685, 257] width 47 height 17
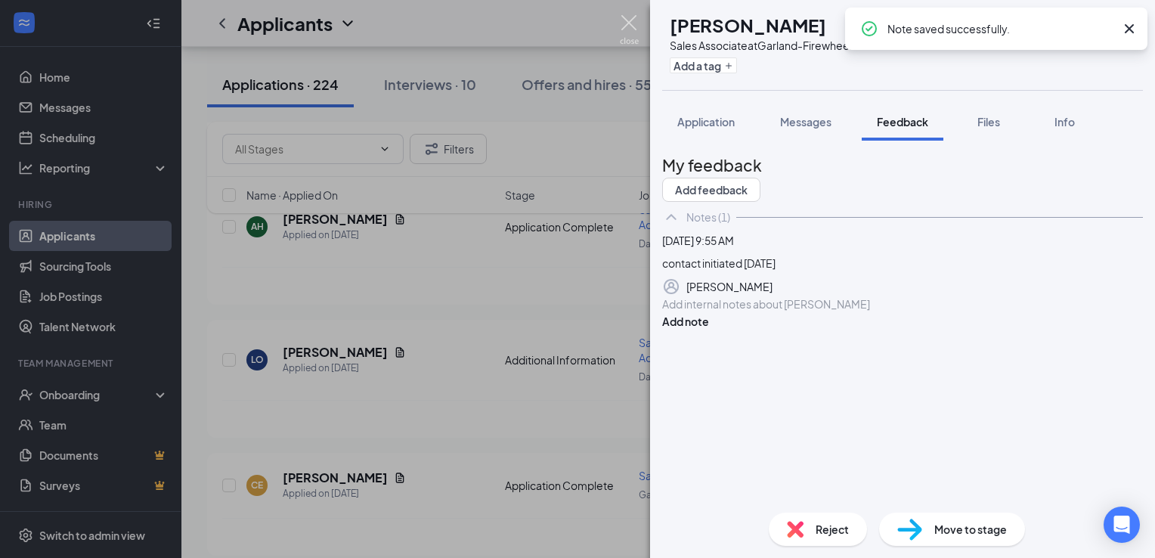
click at [633, 24] on img at bounding box center [629, 29] width 19 height 29
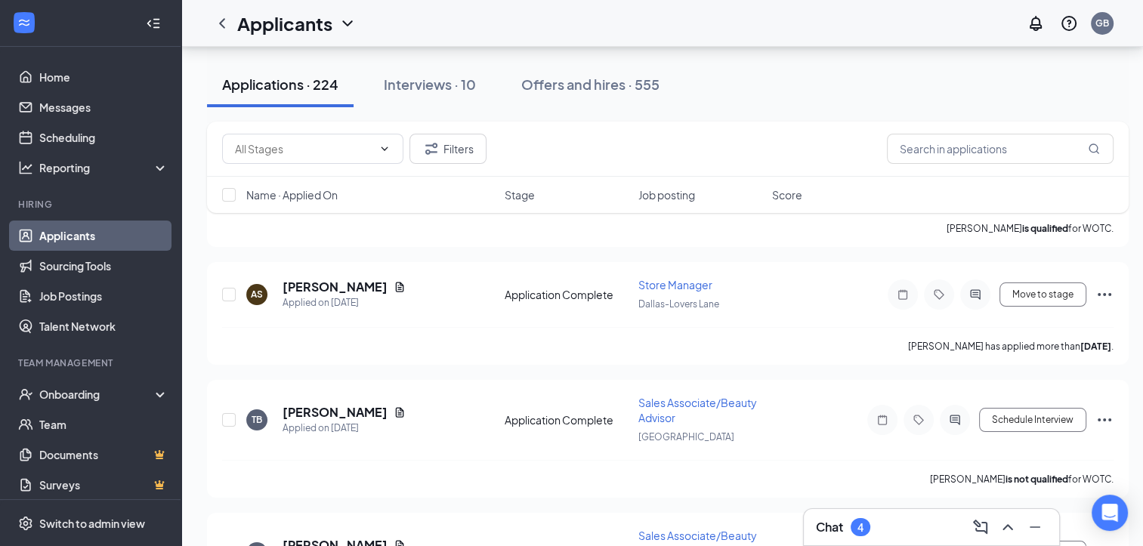
scroll to position [5740, 0]
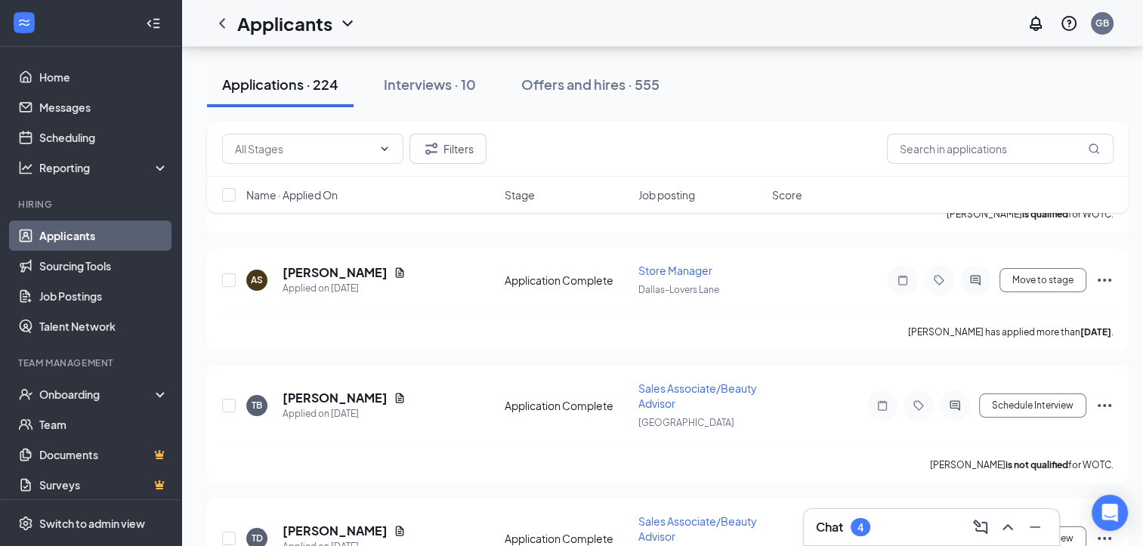
click at [763, 441] on div "LG [PERSON_NAME] Applied [DATE] 9:34 AM Additional Information Sales Associate/…" at bounding box center [668, 388] width 922 height 11497
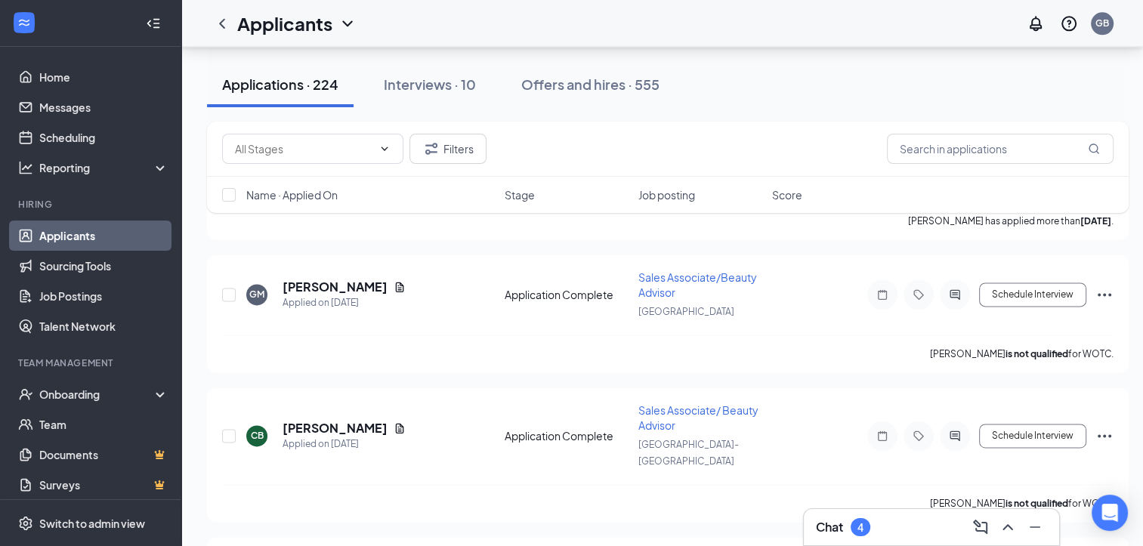
scroll to position [2041, 0]
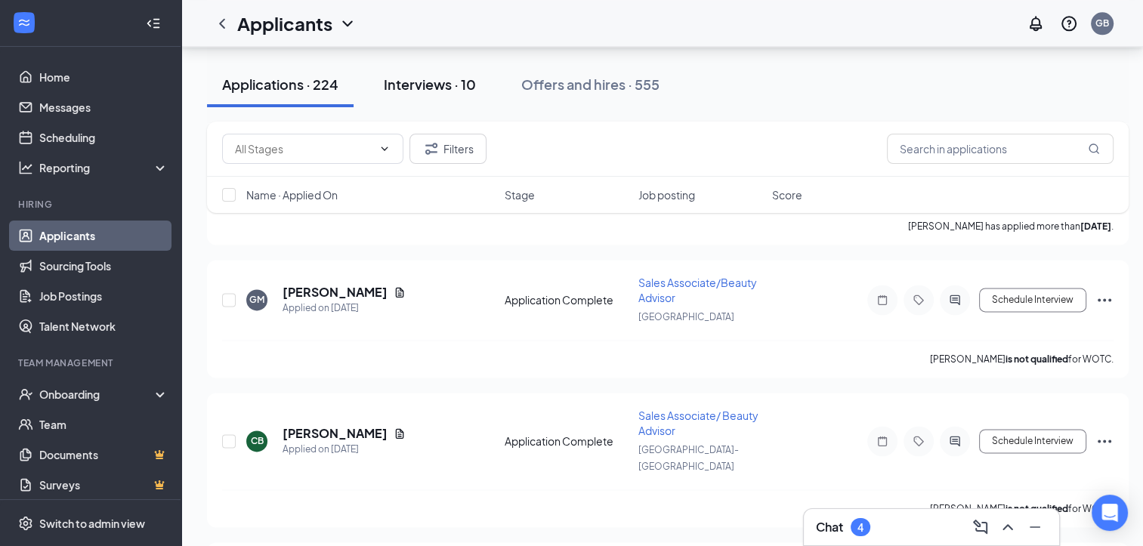
click at [420, 63] on button "Interviews · 10" at bounding box center [430, 84] width 122 height 45
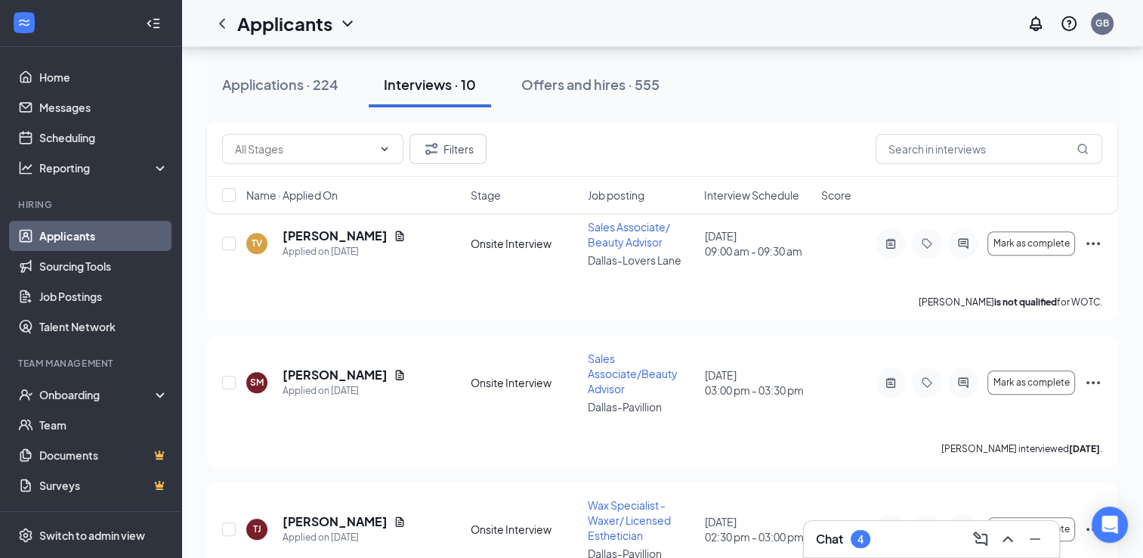
scroll to position [1221, 0]
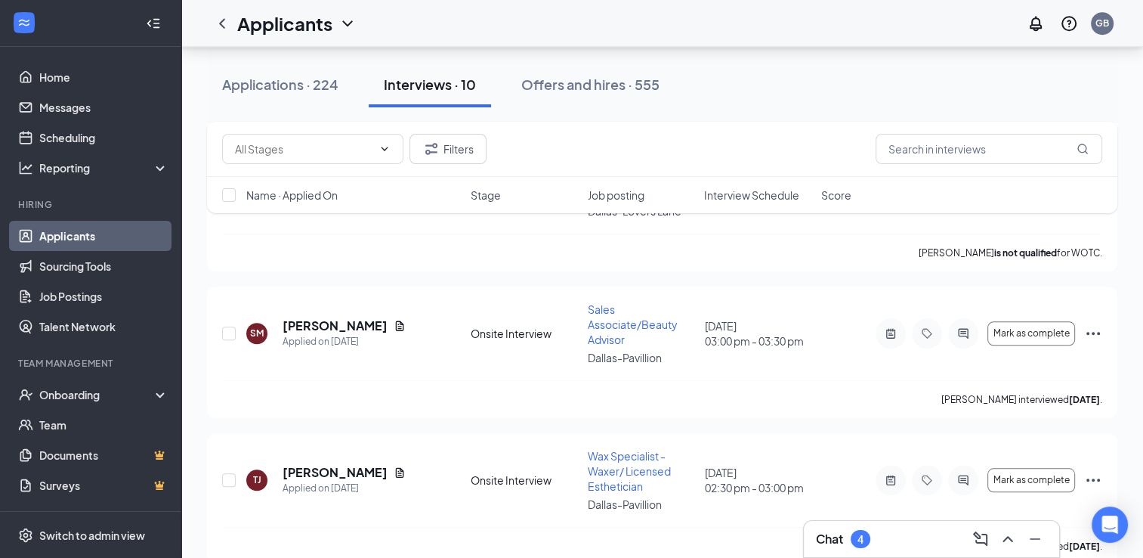
click at [577, 132] on div "Filters" at bounding box center [662, 149] width 911 height 55
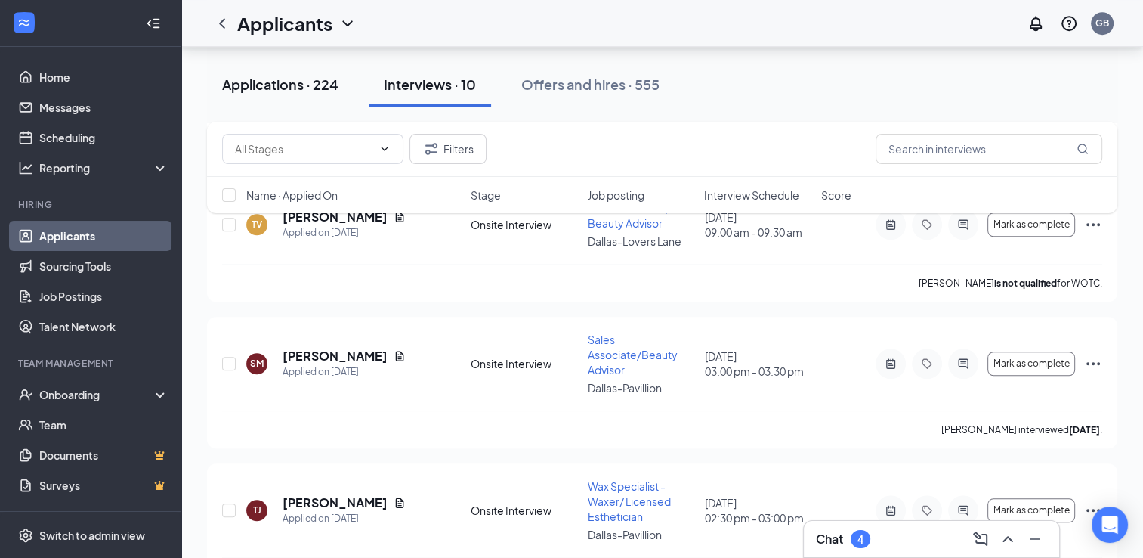
click at [260, 89] on div "Applications · 224" at bounding box center [280, 84] width 116 height 19
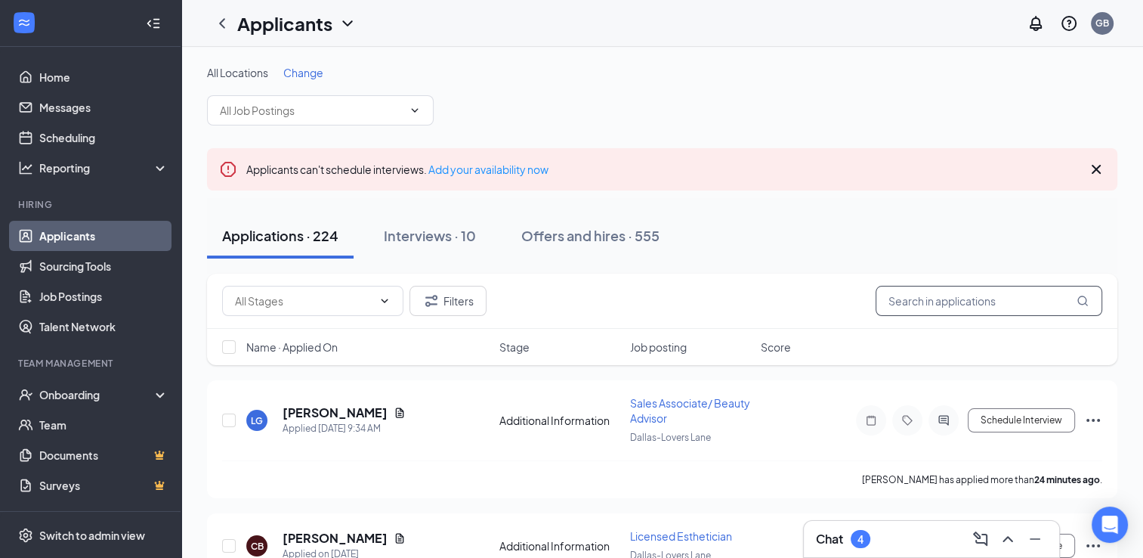
click at [955, 304] on input "text" at bounding box center [989, 301] width 227 height 30
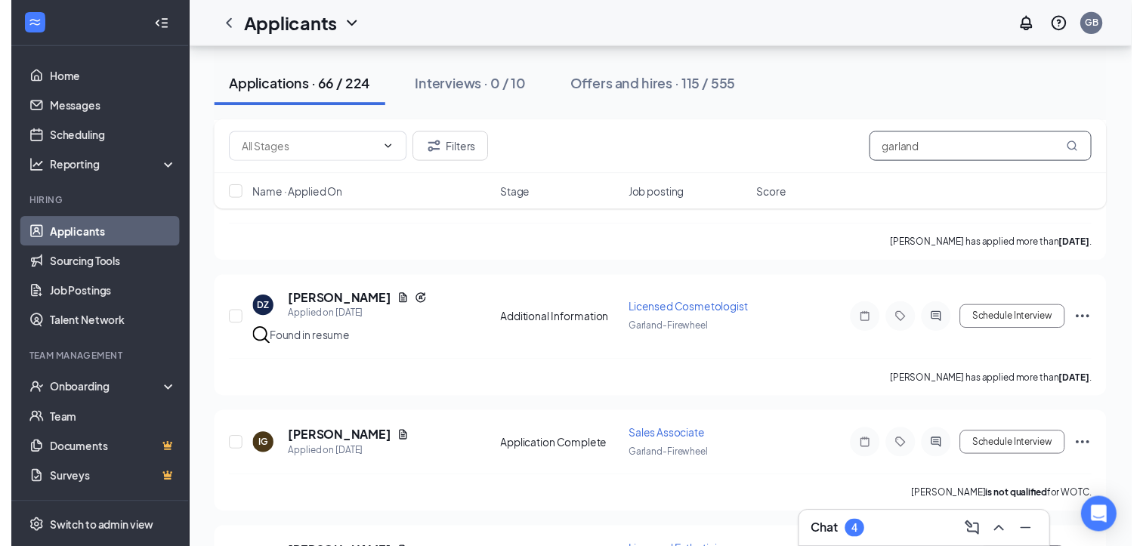
scroll to position [1753, 0]
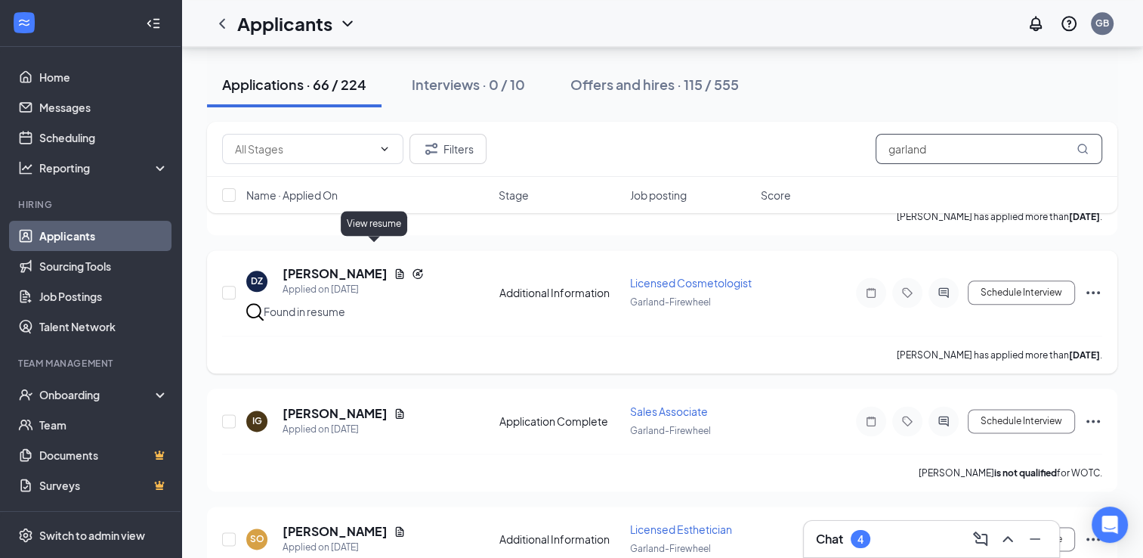
type input "garland"
click at [394, 268] on icon "Document" at bounding box center [400, 274] width 12 height 12
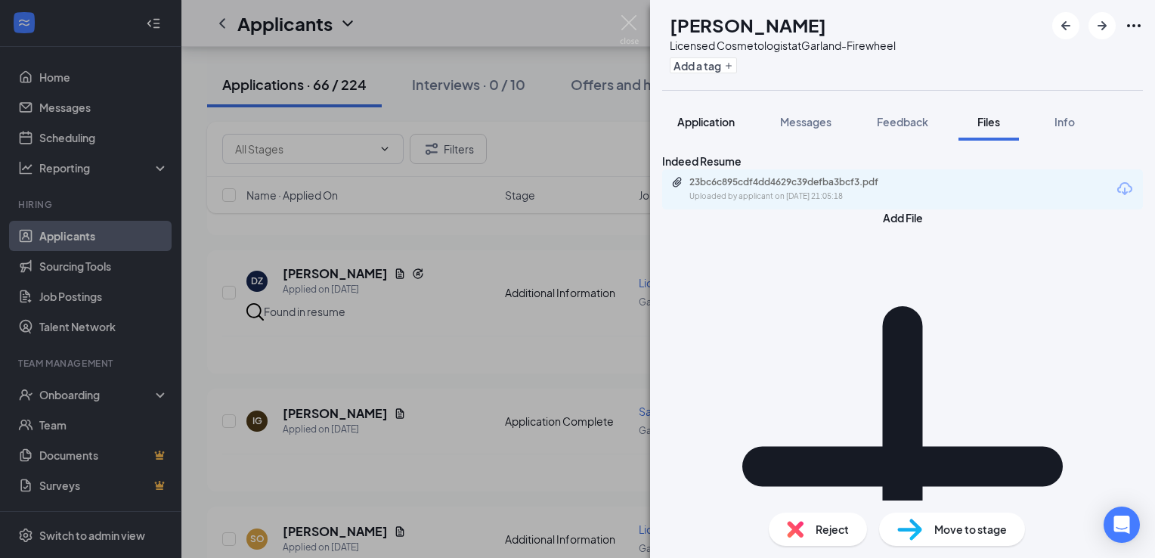
click at [707, 122] on span "Application" at bounding box center [705, 122] width 57 height 14
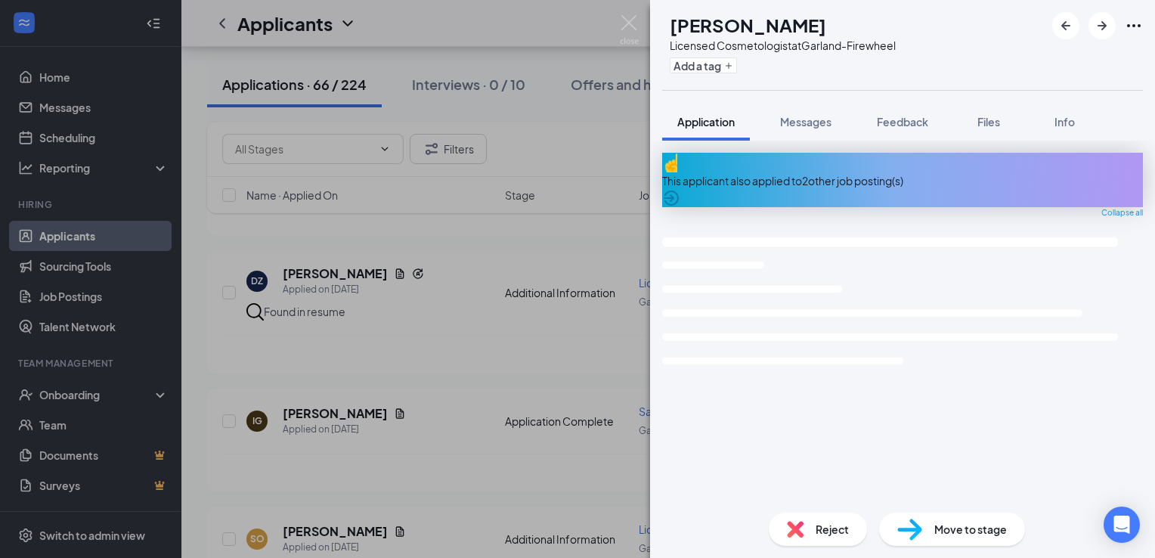
click at [707, 122] on span "Application" at bounding box center [705, 122] width 57 height 14
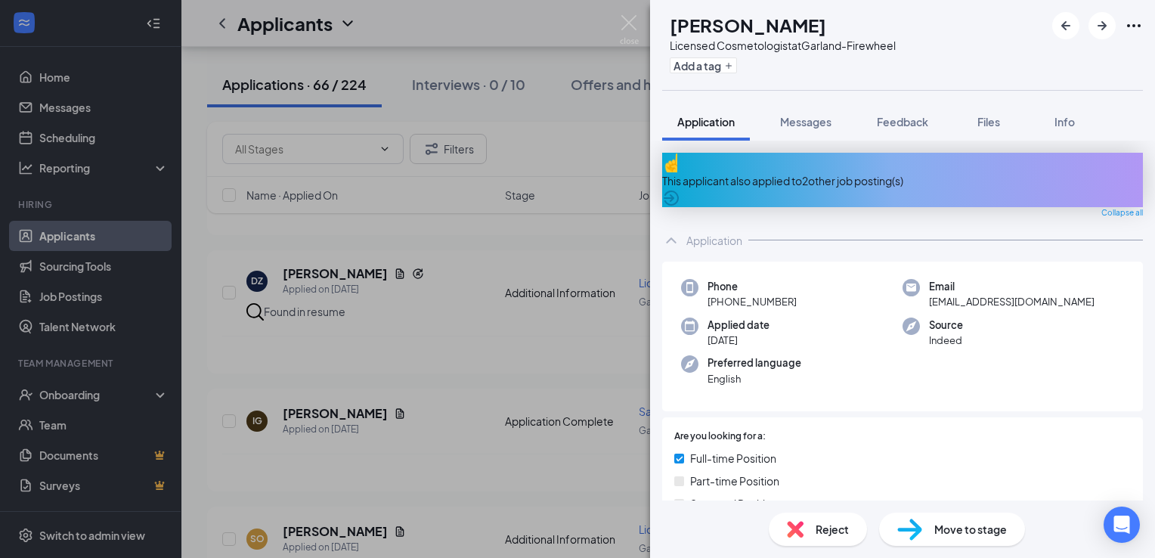
click at [733, 177] on div "This applicant also applied to 2 other job posting(s)" at bounding box center [902, 180] width 481 height 54
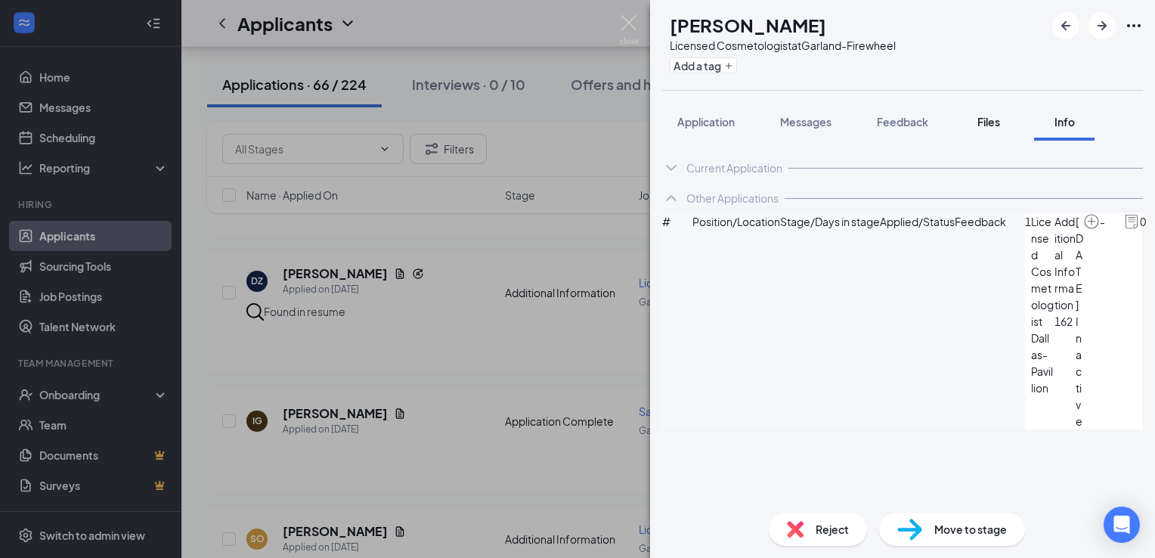
click at [982, 114] on div "Files" at bounding box center [988, 121] width 30 height 15
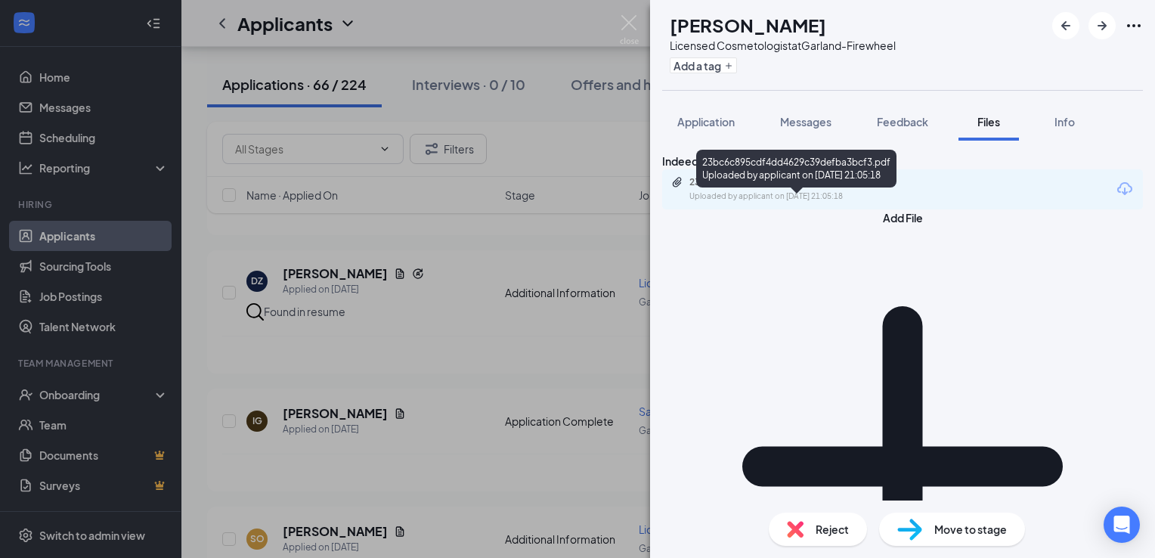
click at [828, 203] on div "Uploaded by applicant on [DATE] 21:05:18" at bounding box center [802, 196] width 227 height 12
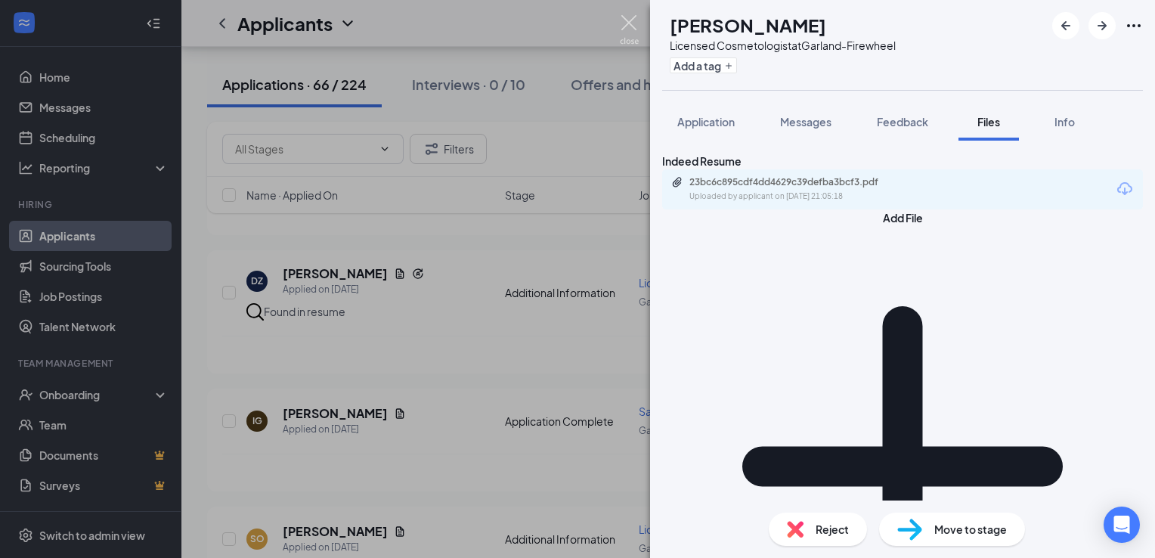
click at [626, 17] on img at bounding box center [629, 29] width 19 height 29
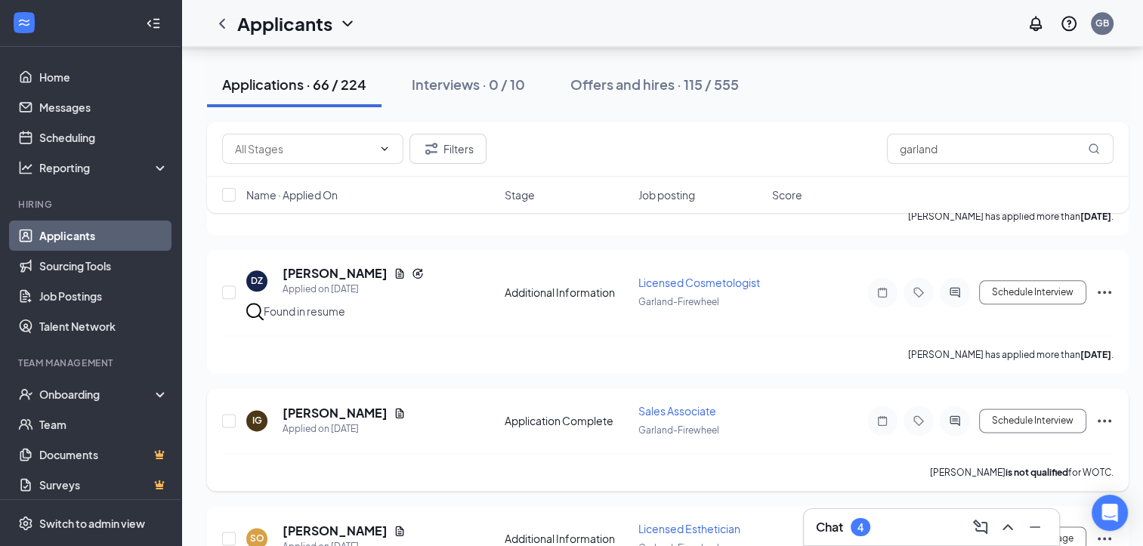
click at [393, 405] on div "[PERSON_NAME]" at bounding box center [344, 413] width 123 height 17
click at [394, 407] on icon "Document" at bounding box center [400, 413] width 12 height 12
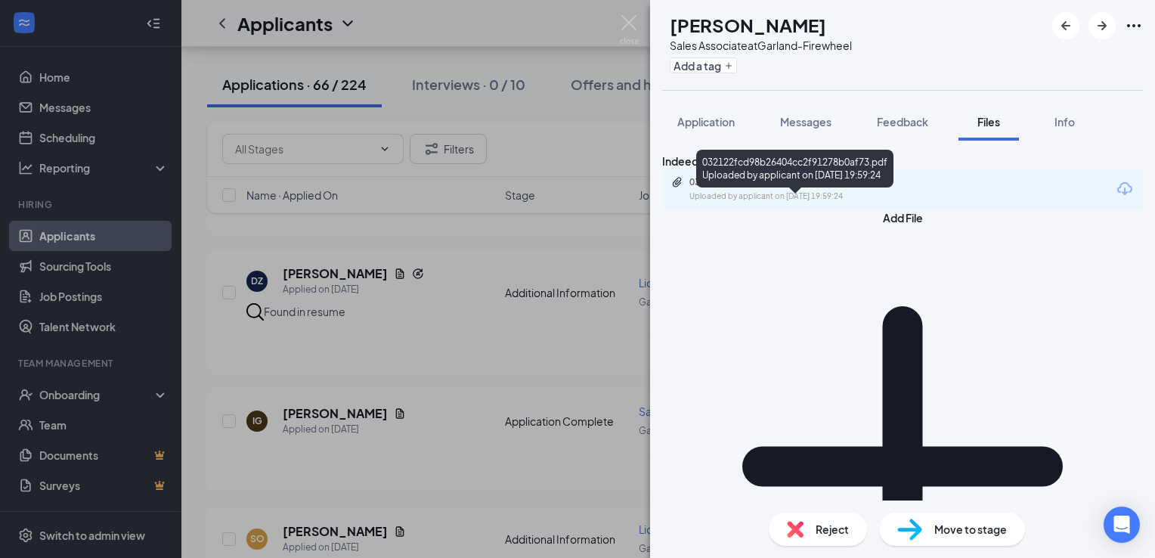
click at [814, 188] on div "032122fcd98b26404cc2f91278b0af73.pdf" at bounding box center [795, 182] width 212 height 12
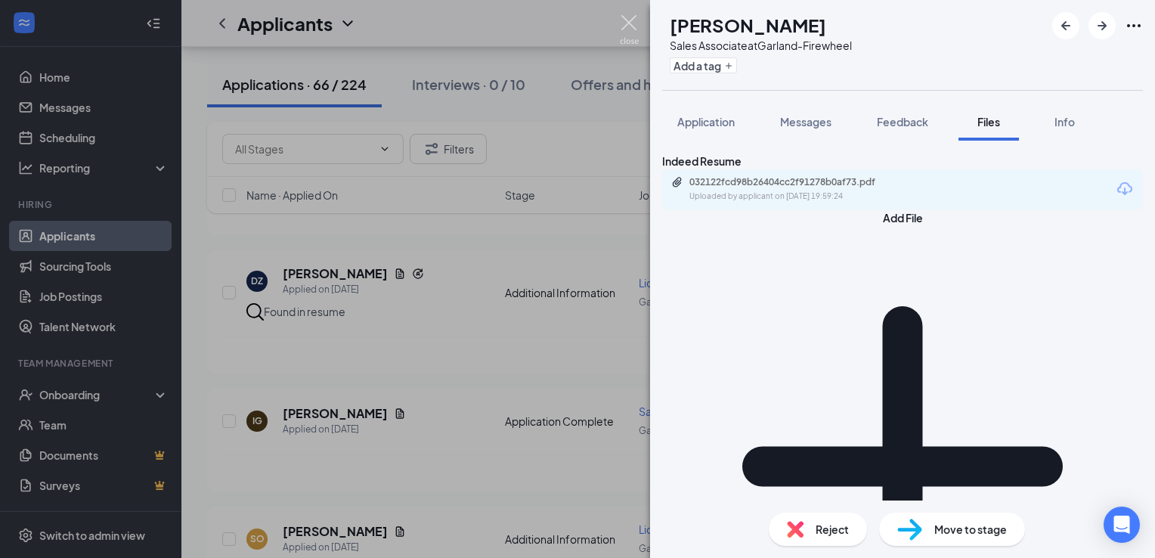
click at [627, 26] on img at bounding box center [629, 29] width 19 height 29
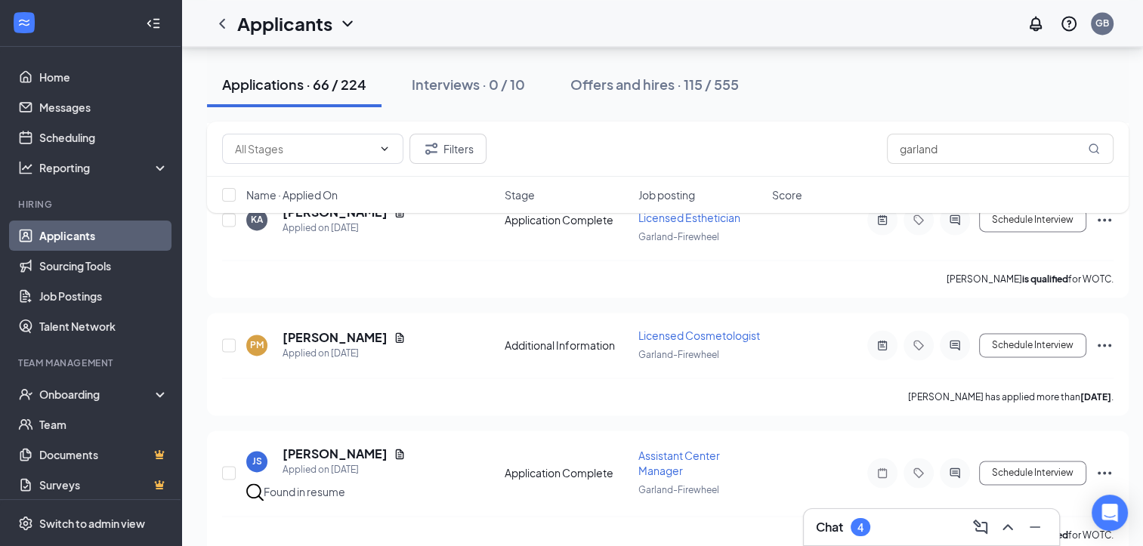
scroll to position [2207, 0]
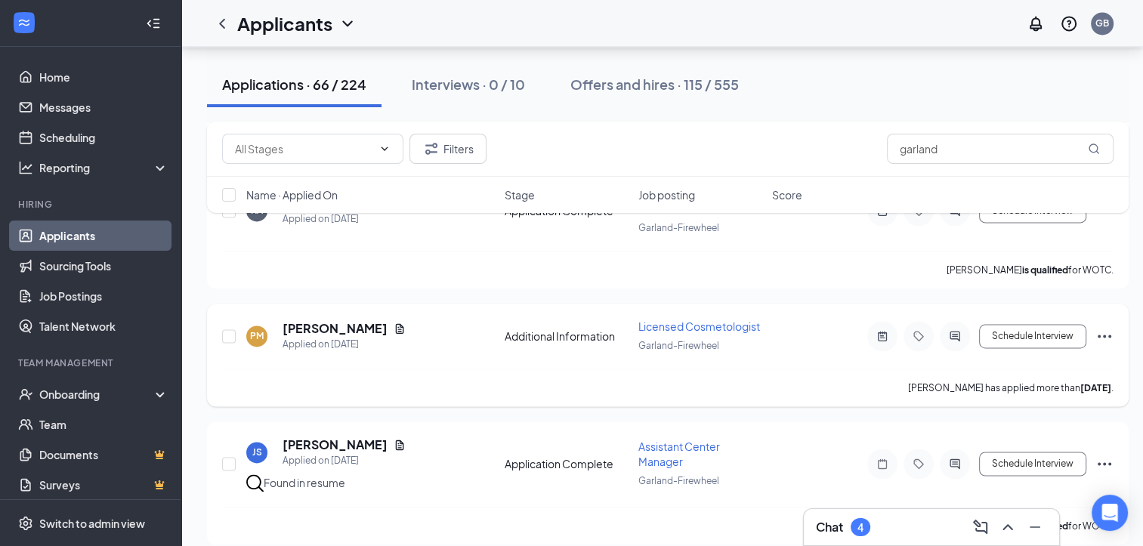
click at [373, 320] on div "[PERSON_NAME]" at bounding box center [344, 328] width 123 height 17
click at [345, 320] on h5 "[PERSON_NAME]" at bounding box center [335, 328] width 105 height 17
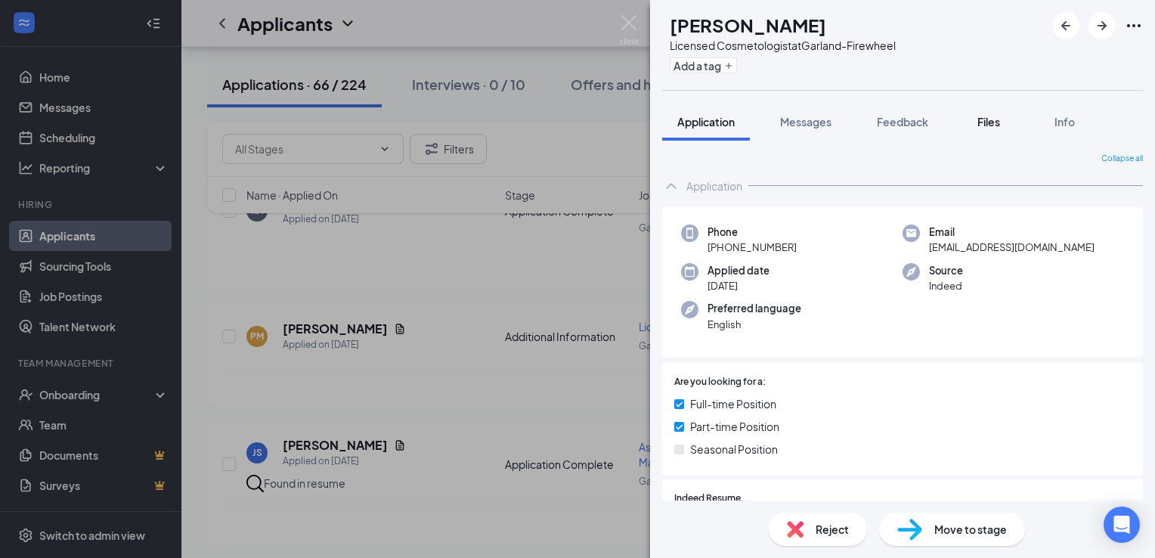
click at [991, 126] on span "Files" at bounding box center [988, 122] width 23 height 14
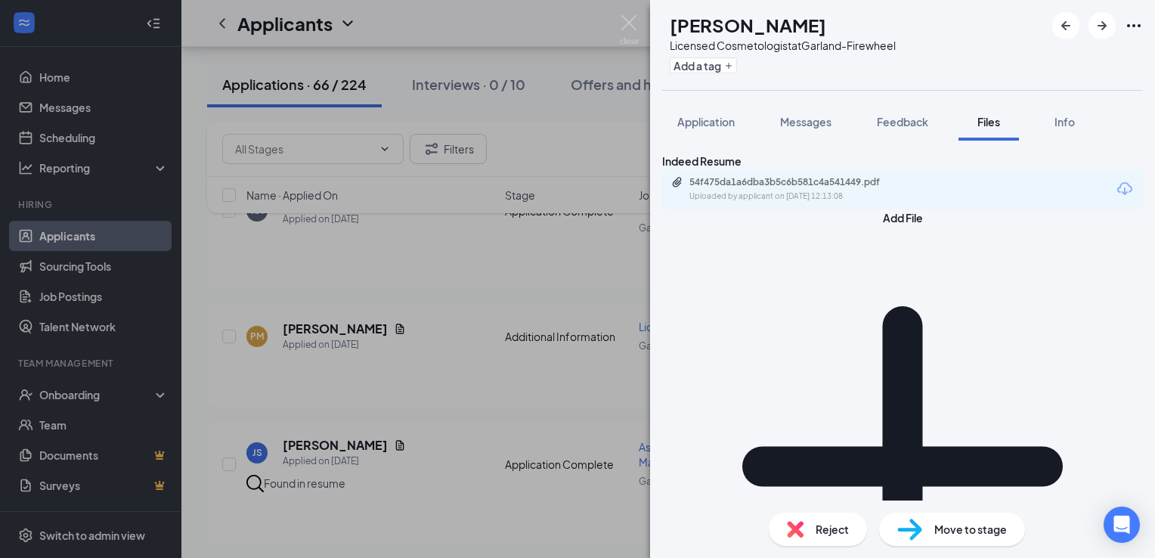
click at [873, 209] on div "54f475da1a6dba3b5c6b581c4a541449.pdf Uploaded by applicant on [DATE] 12:13:08" at bounding box center [902, 189] width 481 height 40
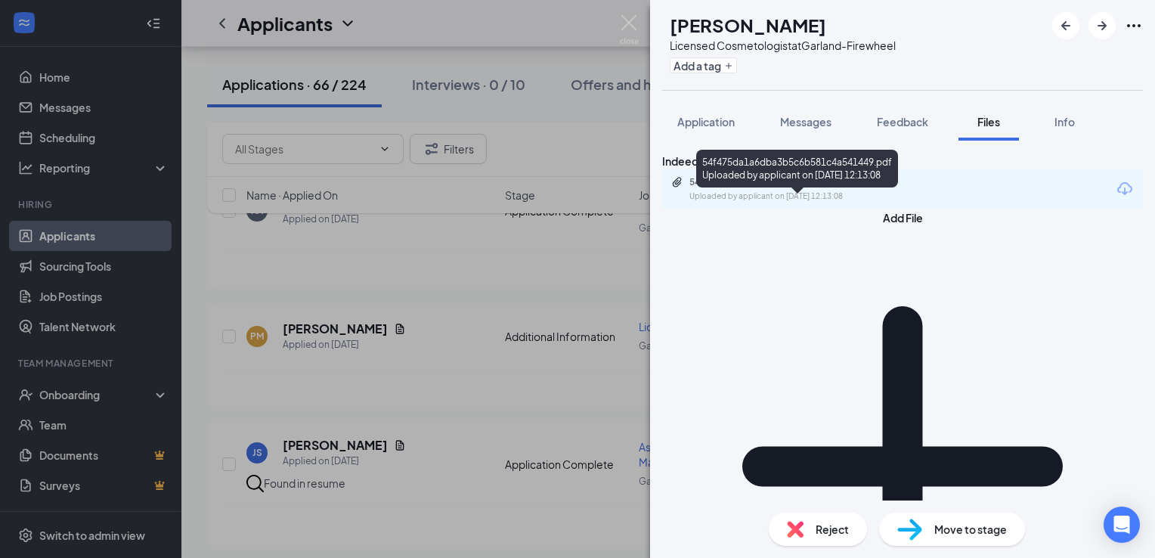
click at [848, 188] on div "54f475da1a6dba3b5c6b581c4a541449.pdf" at bounding box center [795, 182] width 212 height 12
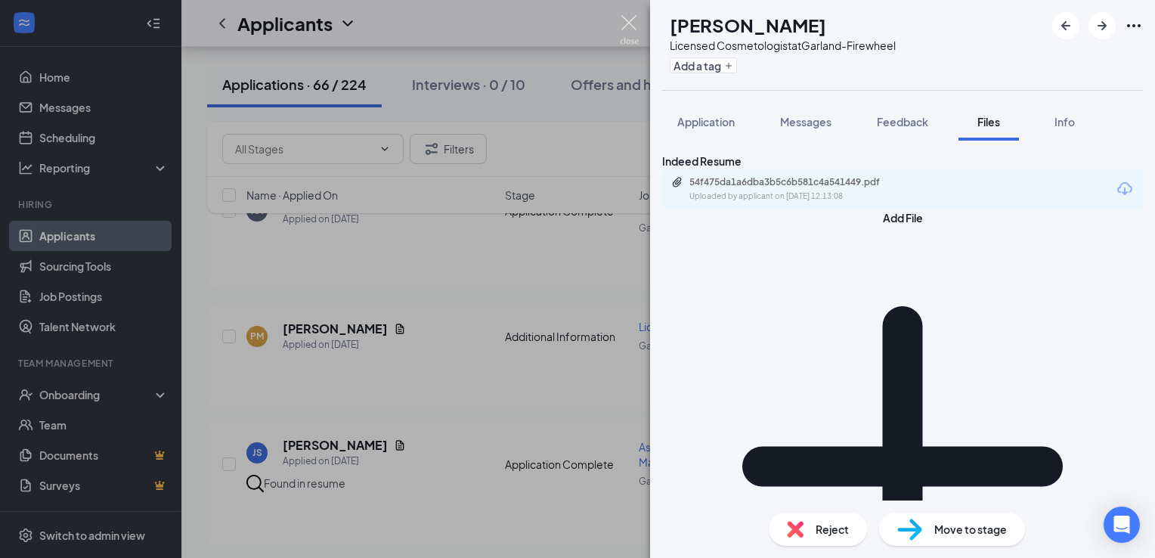
click at [629, 26] on img at bounding box center [629, 29] width 19 height 29
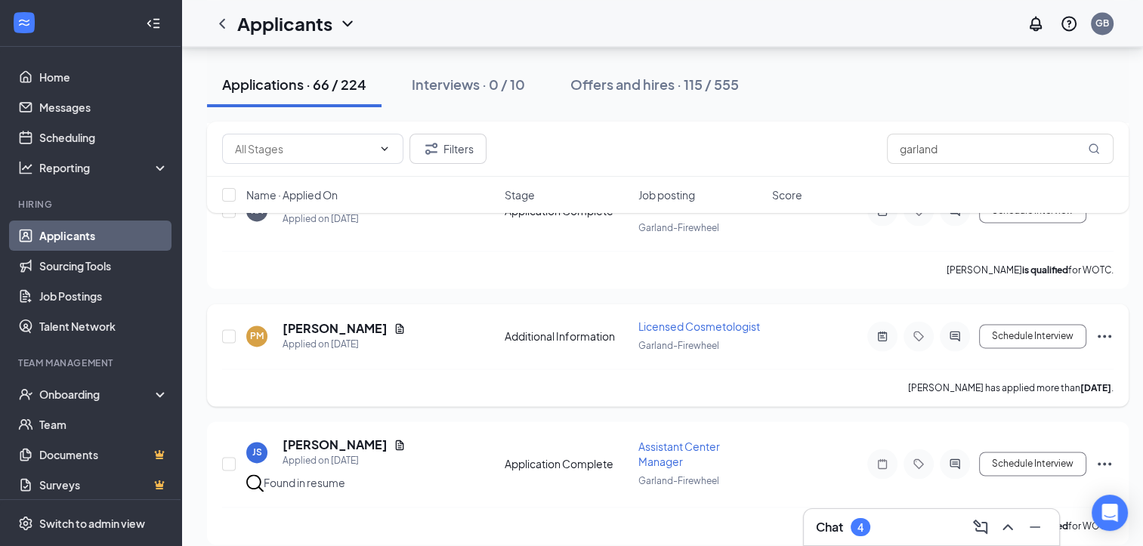
click at [1112, 327] on icon "Ellipses" at bounding box center [1105, 336] width 18 height 18
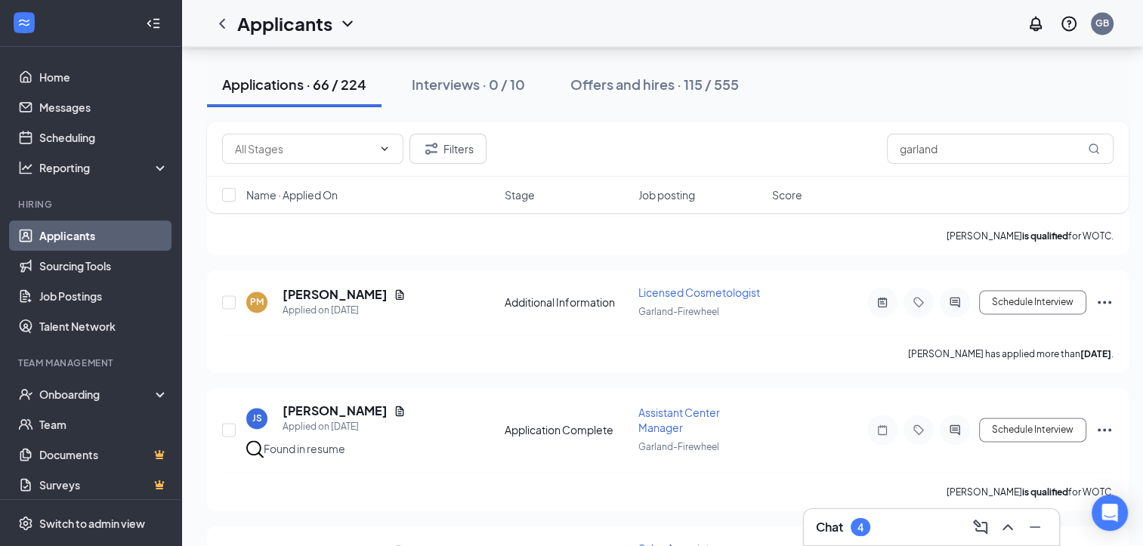
scroll to position [2247, 0]
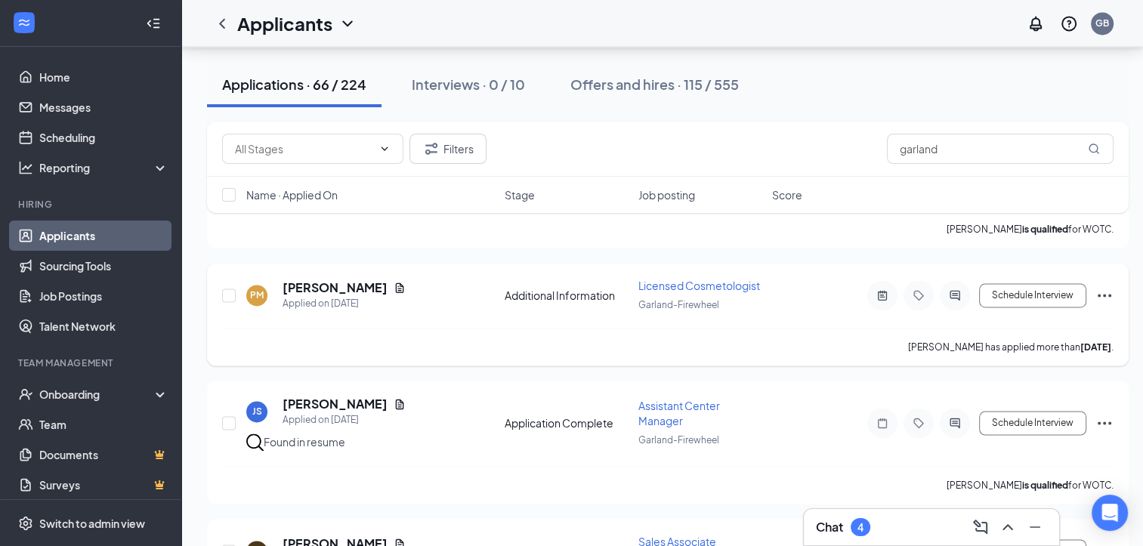
click at [1106, 294] on icon "Ellipses" at bounding box center [1105, 295] width 14 height 3
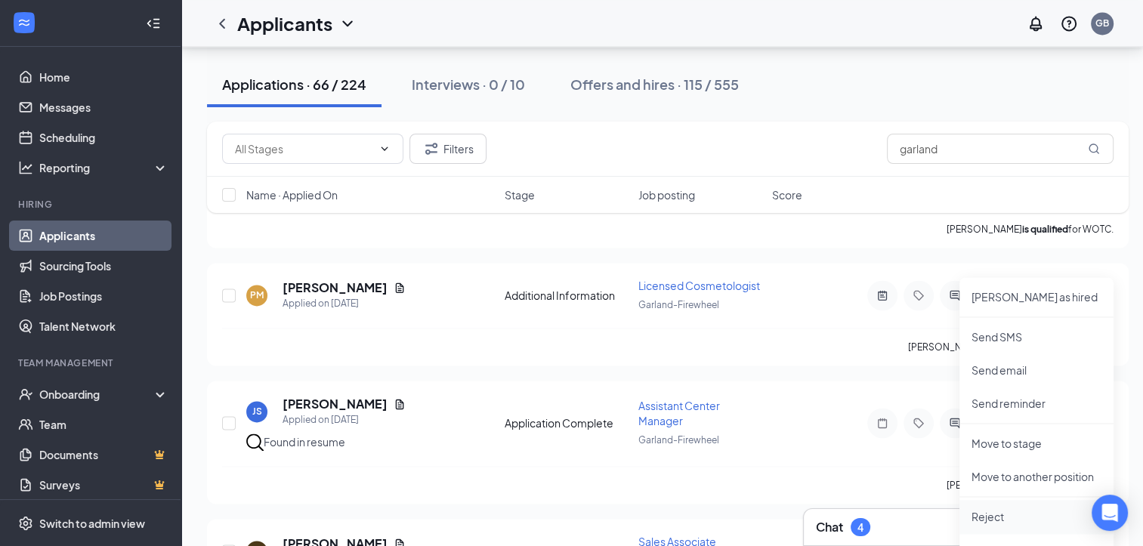
click at [999, 515] on p "Reject" at bounding box center [1037, 516] width 130 height 15
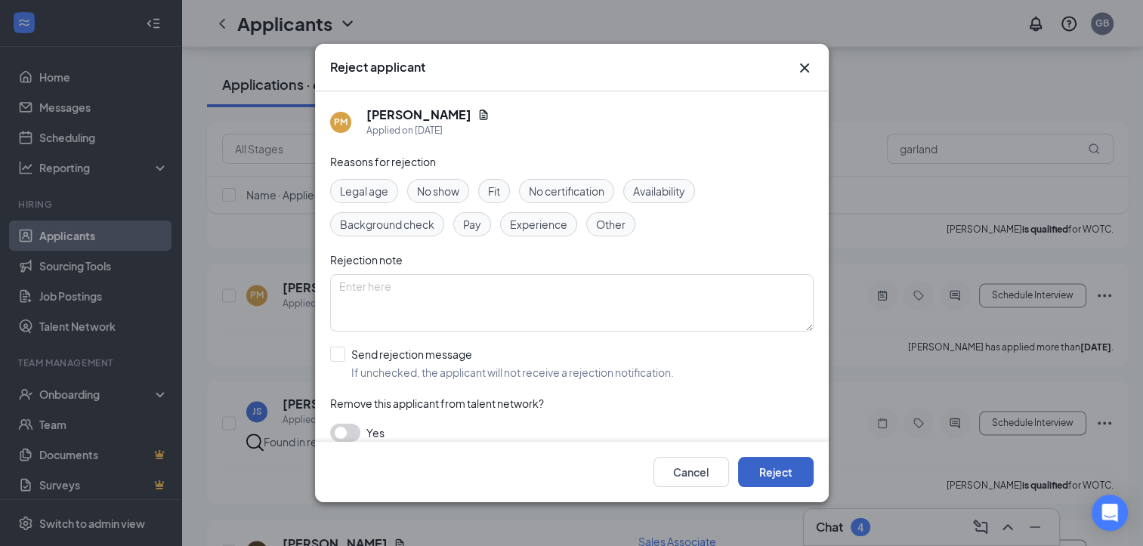
click at [783, 487] on button "Reject" at bounding box center [776, 472] width 76 height 30
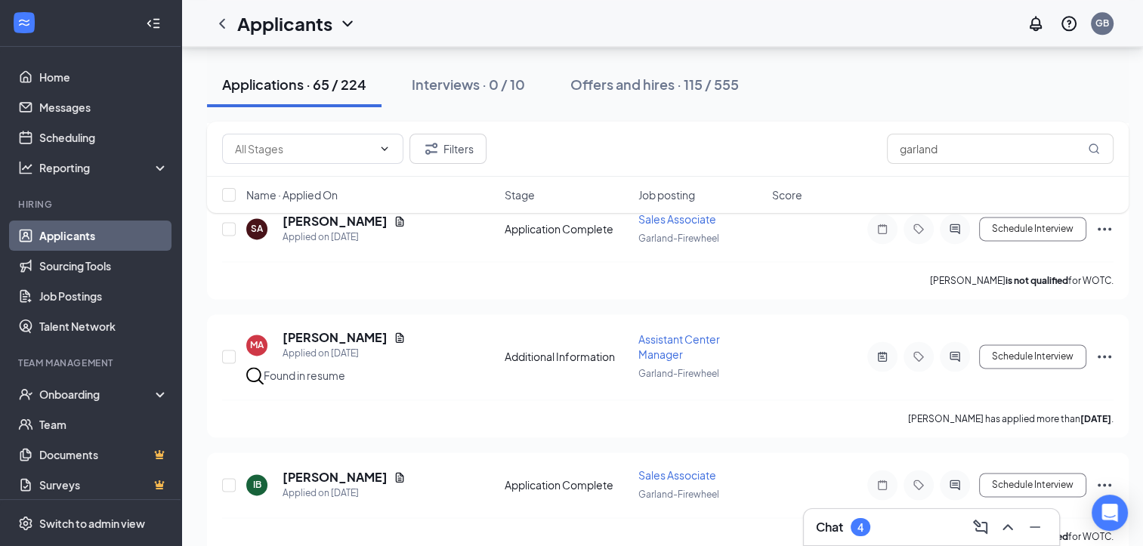
scroll to position [7893, 0]
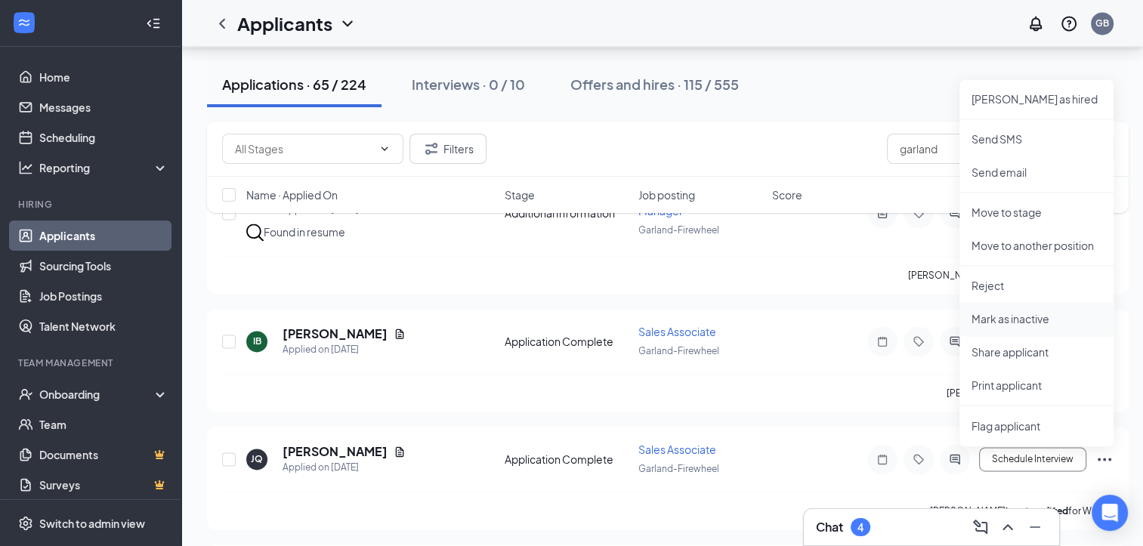
click at [1001, 318] on p "Mark as inactive" at bounding box center [1037, 318] width 130 height 15
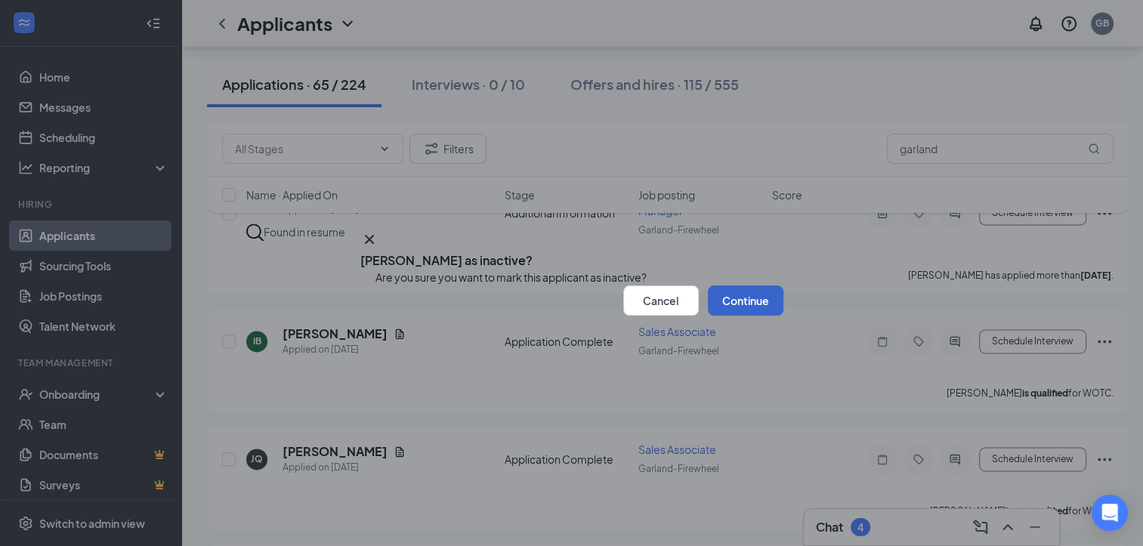
click at [743, 316] on button "Continue" at bounding box center [746, 301] width 76 height 30
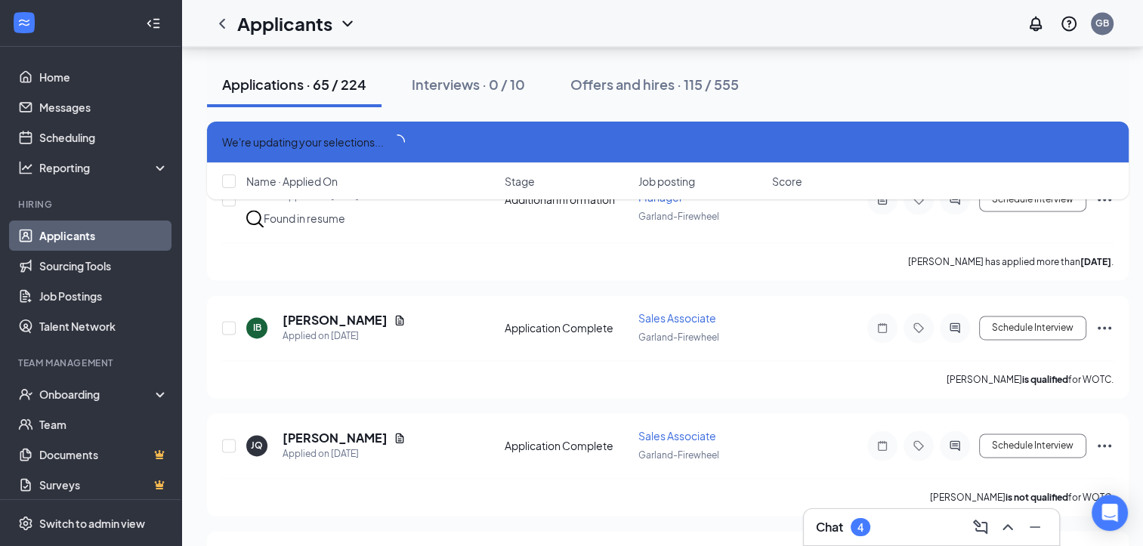
scroll to position [7879, 0]
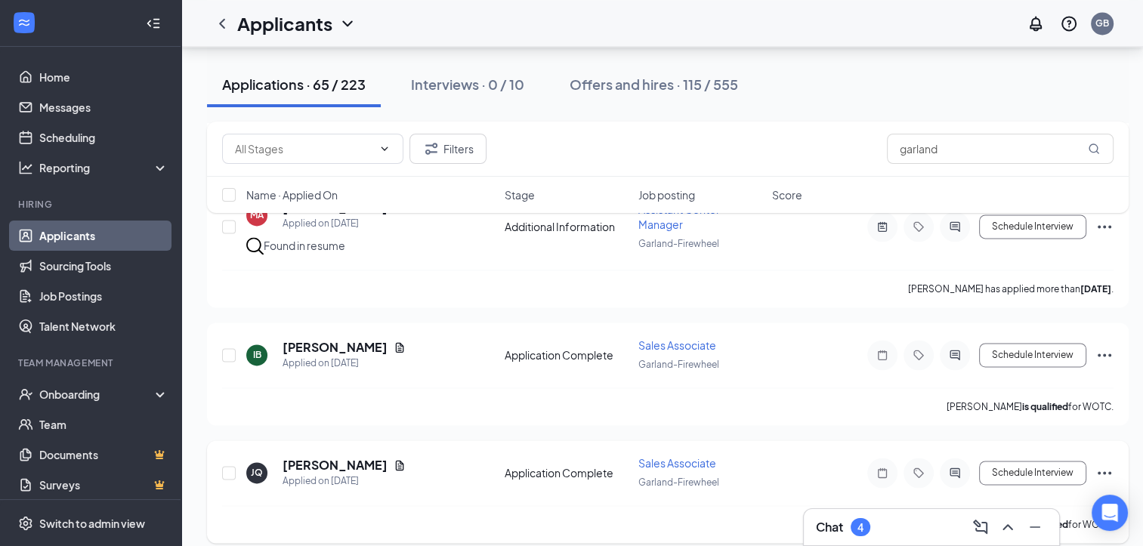
click at [1104, 464] on icon "Ellipses" at bounding box center [1105, 473] width 18 height 18
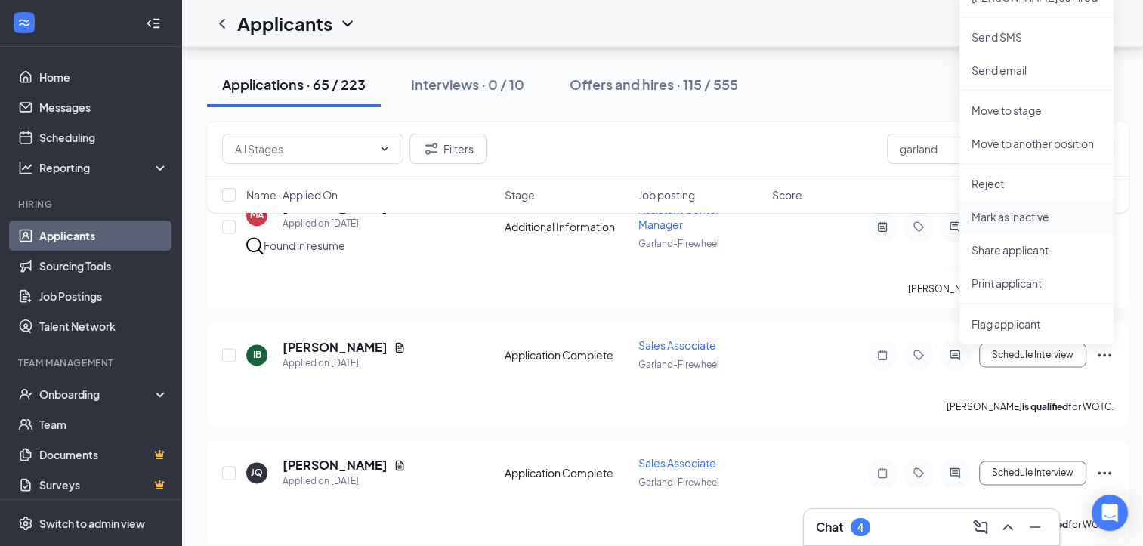
click at [987, 213] on p "Mark as inactive" at bounding box center [1037, 216] width 130 height 15
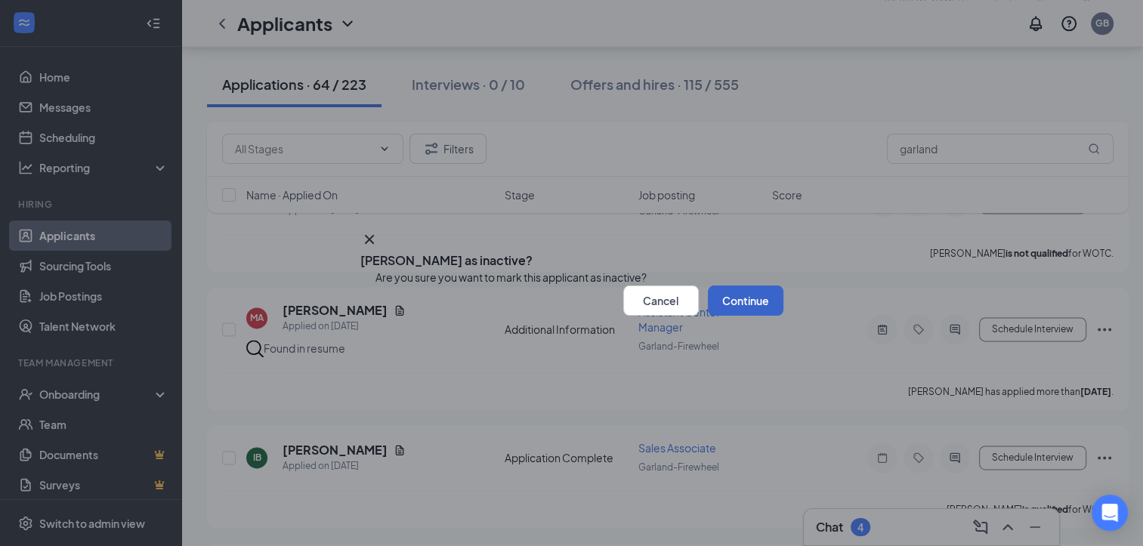
click at [753, 316] on button "Continue" at bounding box center [746, 301] width 76 height 30
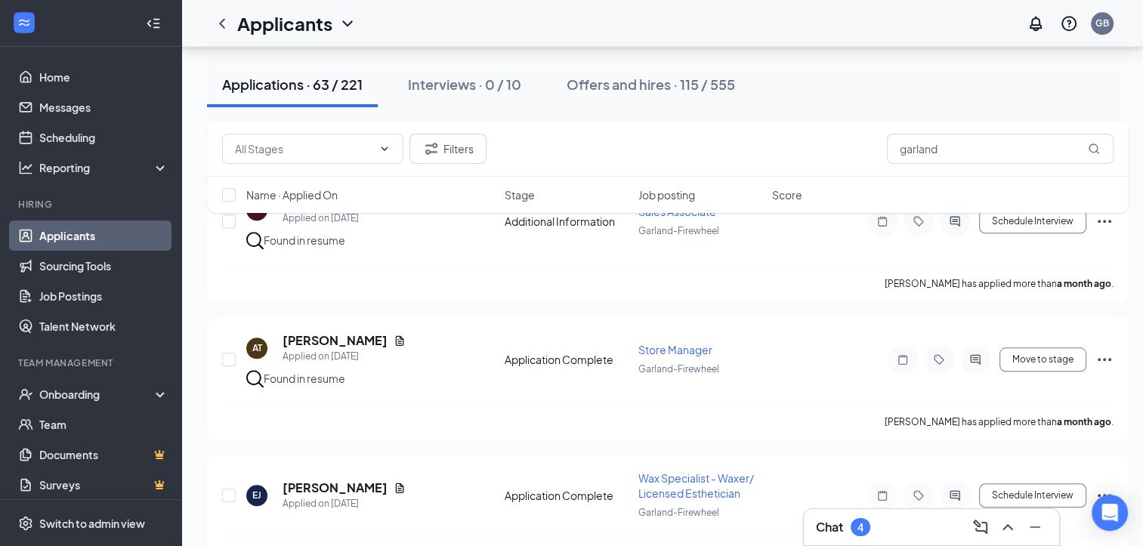
scroll to position [7036, 0]
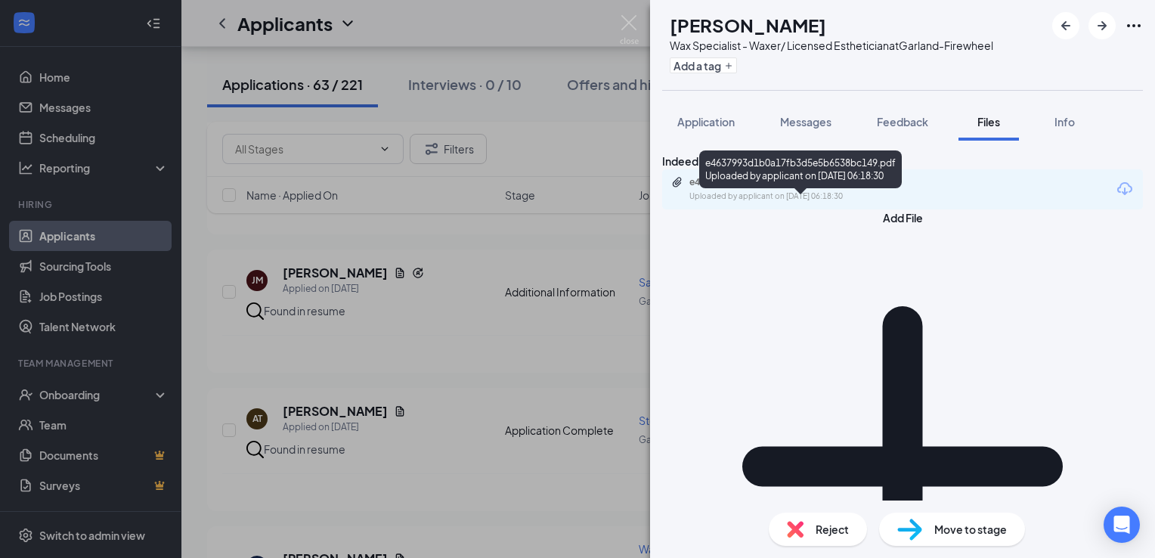
click at [868, 188] on div "e4637993d1b0a17fb3d5e5b6538bc149.pdf" at bounding box center [795, 182] width 212 height 12
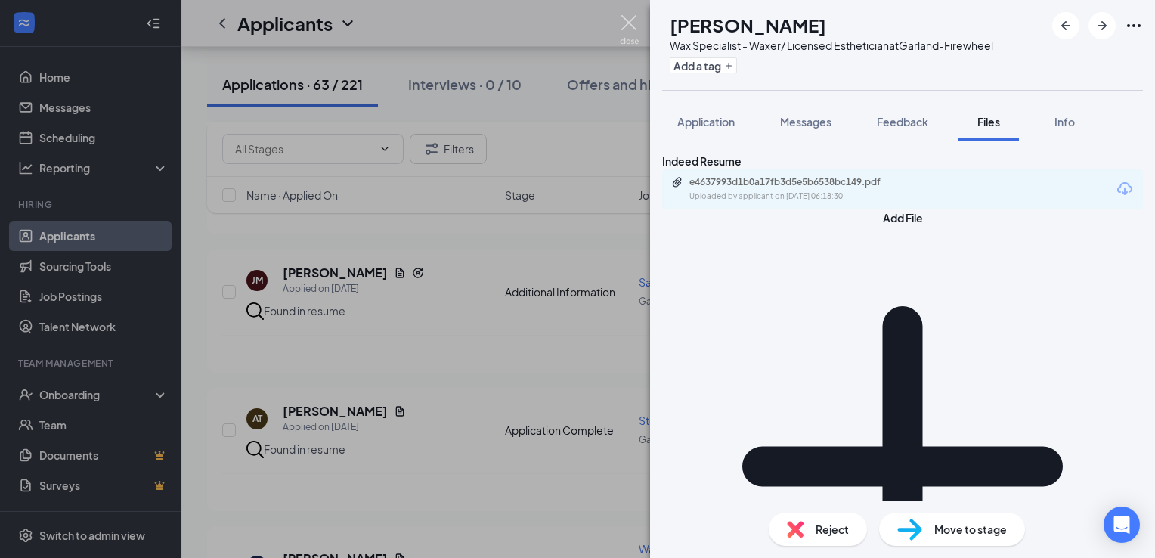
click at [623, 26] on img at bounding box center [629, 29] width 19 height 29
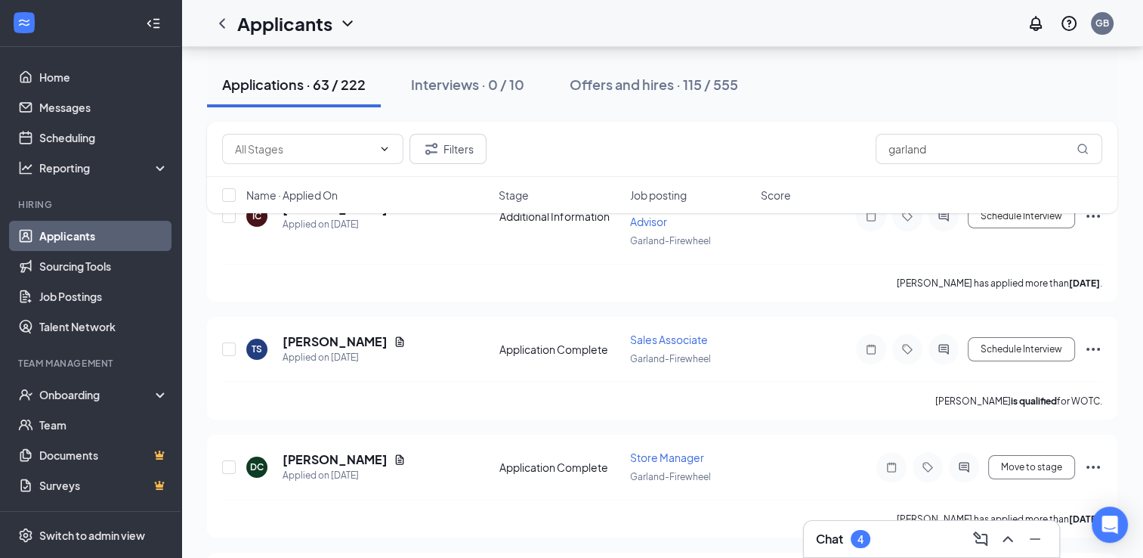
scroll to position [242, 0]
